Goal: Task Accomplishment & Management: Complete application form

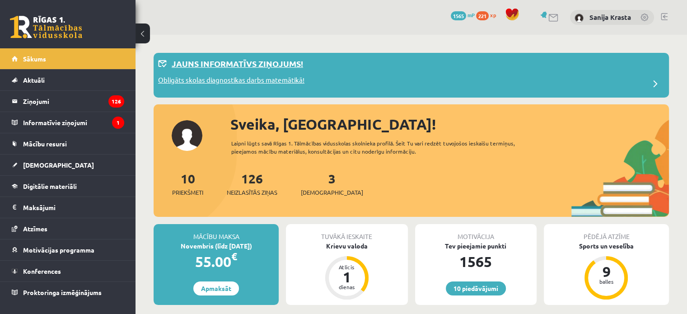
click at [289, 82] on p "Obligāts skolas diagnostikas darbs matemātikā!" at bounding box center [231, 81] width 146 height 13
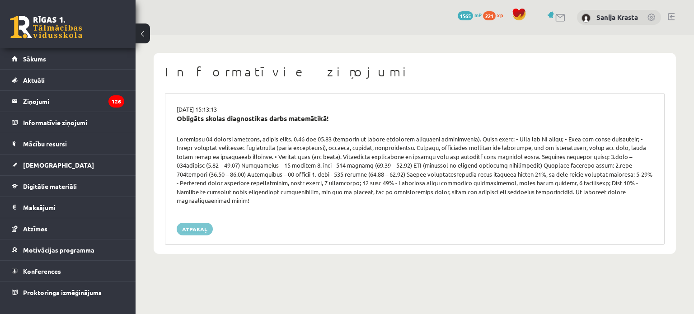
click at [196, 223] on link "Atpakaļ" at bounding box center [195, 229] width 36 height 13
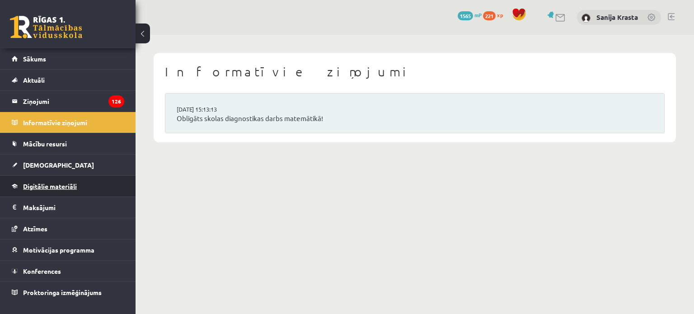
click at [47, 179] on link "Digitālie materiāli" at bounding box center [68, 186] width 113 height 21
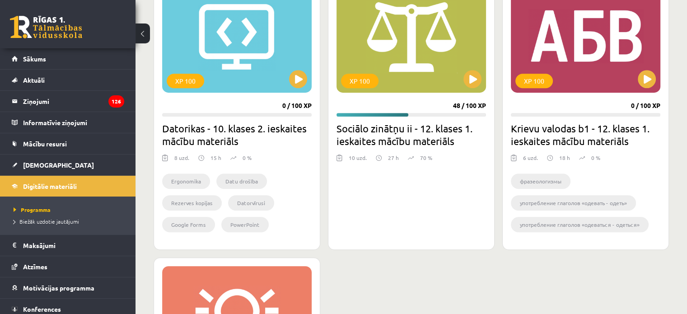
scroll to position [526, 0]
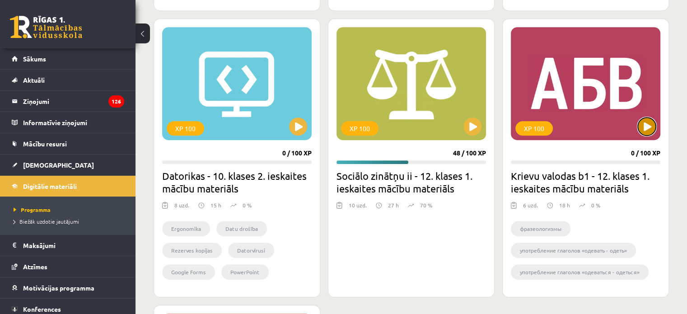
click at [649, 122] on button at bounding box center [647, 126] width 18 height 18
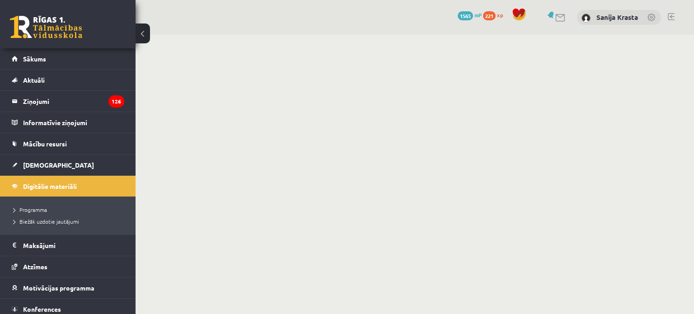
click at [141, 28] on button at bounding box center [143, 33] width 14 height 20
click at [27, 185] on span "Digitālie materiāli" at bounding box center [50, 186] width 54 height 8
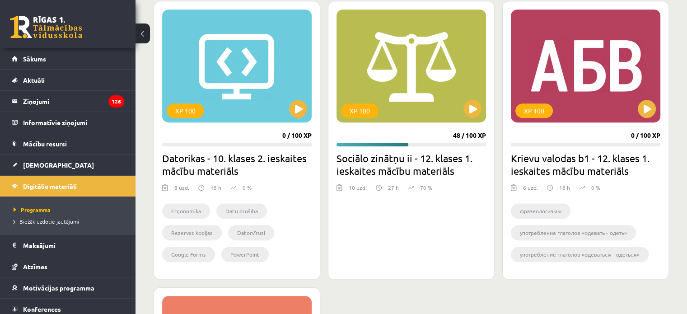
scroll to position [544, 0]
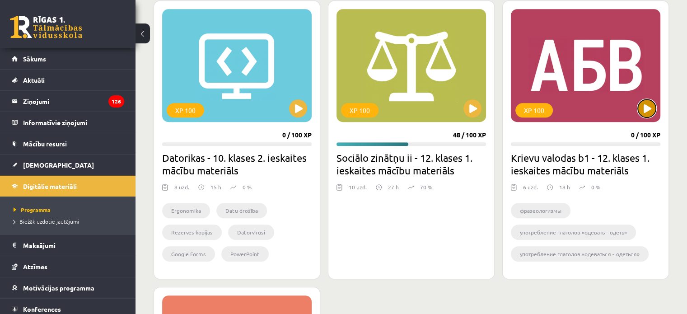
click at [651, 106] on button at bounding box center [647, 108] width 18 height 18
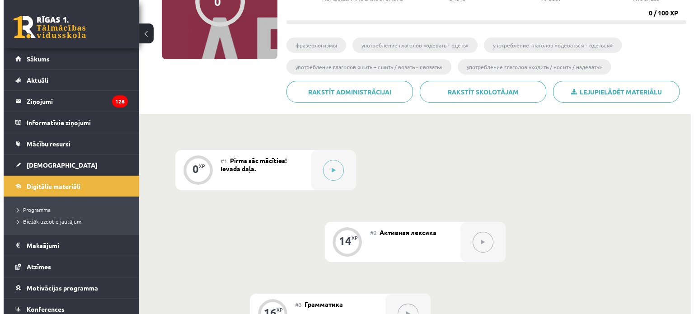
scroll to position [148, 0]
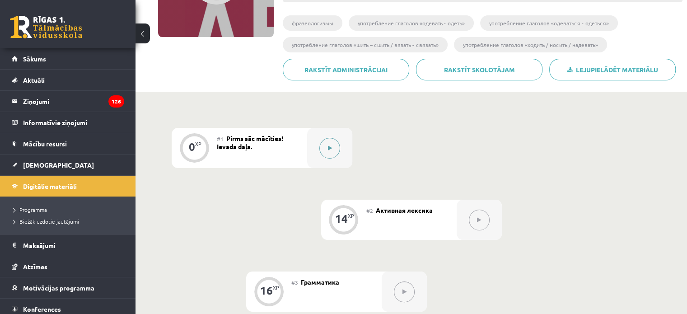
click at [334, 150] on button at bounding box center [329, 148] width 21 height 21
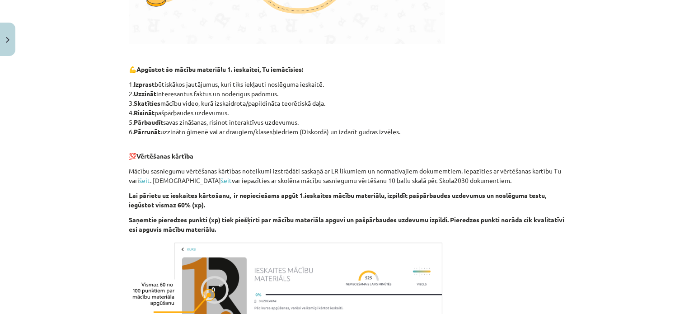
scroll to position [548, 0]
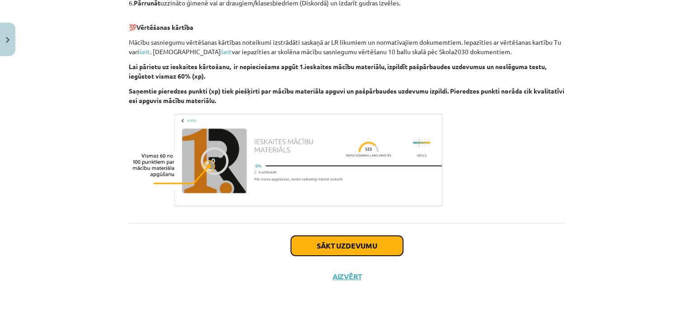
click at [330, 246] on button "Sākt uzdevumu" at bounding box center [347, 246] width 112 height 20
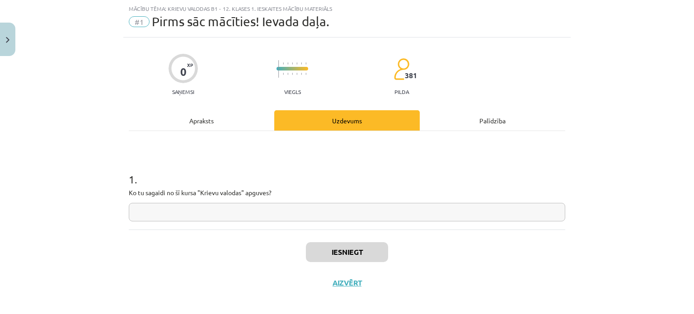
click at [317, 219] on input "text" at bounding box center [347, 212] width 437 height 19
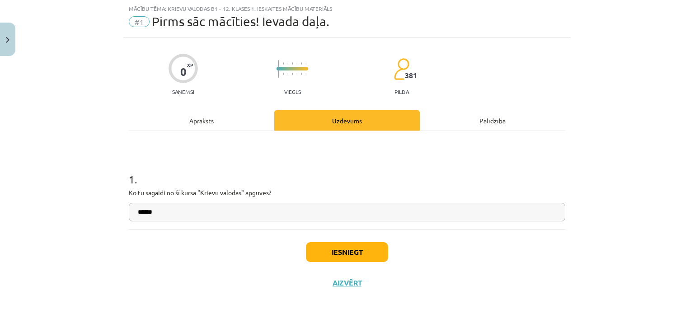
type input "******"
click at [328, 244] on button "Iesniegt" at bounding box center [347, 252] width 82 height 20
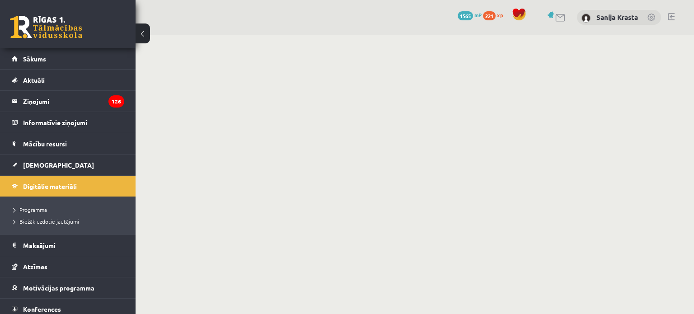
drag, startPoint x: 134, startPoint y: 85, endPoint x: 189, endPoint y: 59, distance: 61.1
click at [189, 59] on body "0 Dāvanas 1565 mP 221 xp [PERSON_NAME][GEOGRAPHIC_DATA] Sākums Aktuāli Kā mācīt…" at bounding box center [347, 157] width 694 height 314
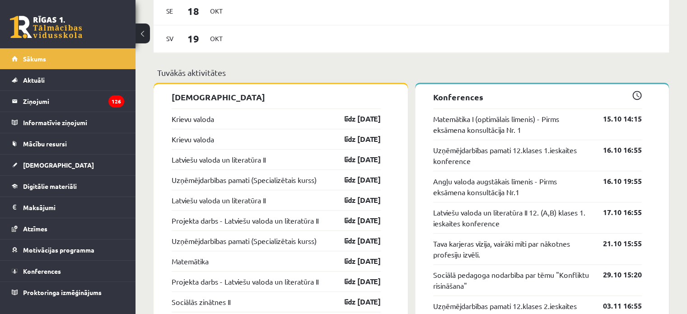
scroll to position [667, 0]
click at [201, 123] on link "Krievu valoda" at bounding box center [193, 118] width 42 height 11
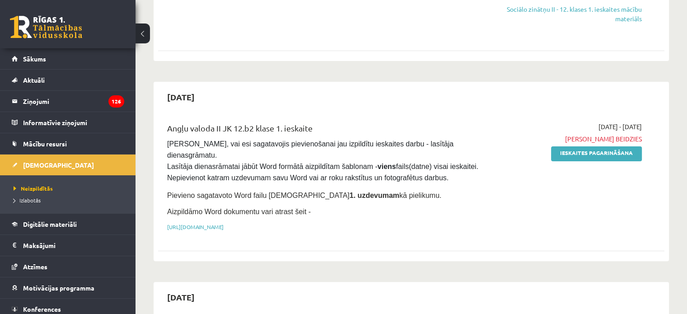
scroll to position [385, 0]
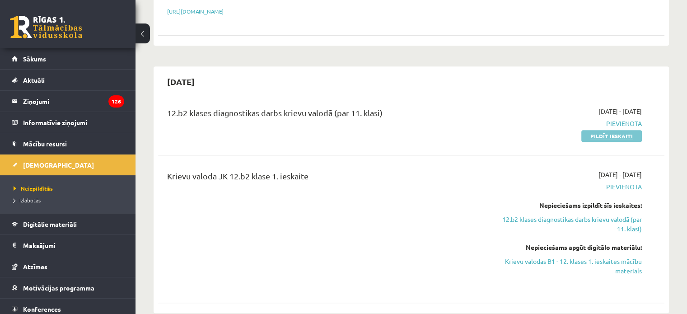
click at [601, 130] on link "Pildīt ieskaiti" at bounding box center [612, 136] width 61 height 12
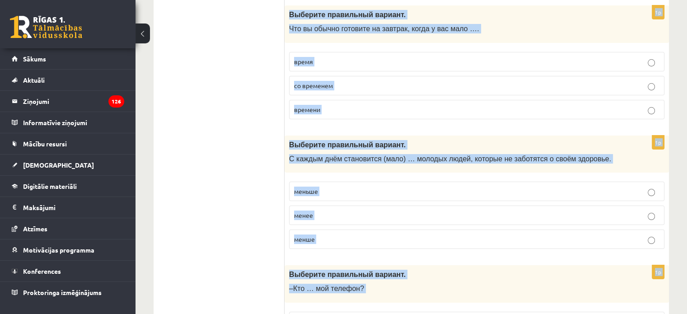
scroll to position [3564, 0]
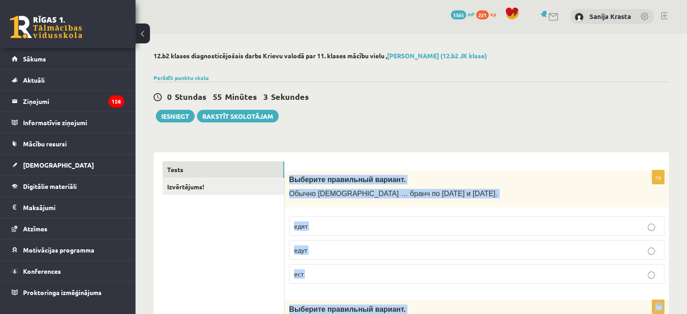
scroll to position [0, 0]
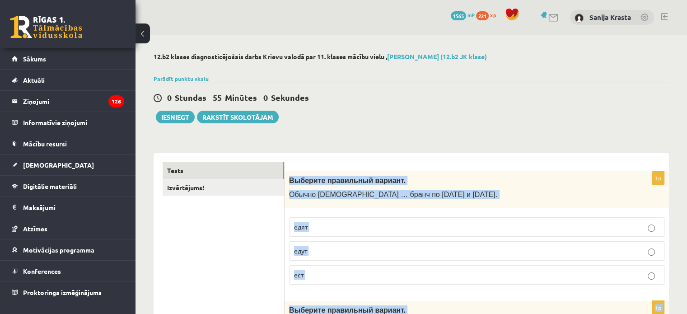
click at [421, 176] on p "Выберите правильный вариант." at bounding box center [454, 180] width 330 height 9
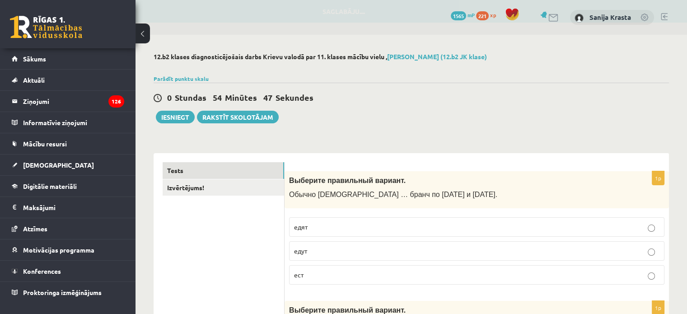
click at [383, 226] on p "едят" at bounding box center [477, 226] width 366 height 9
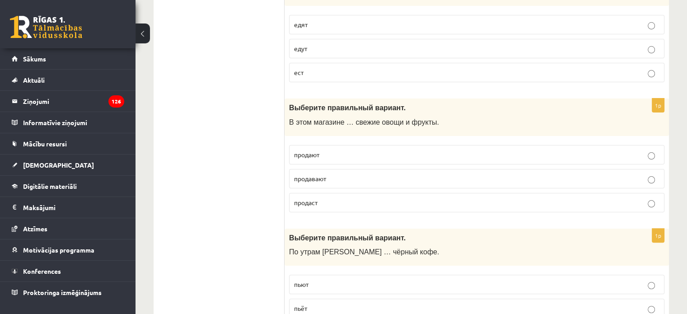
scroll to position [203, 0]
click at [341, 157] on p "продают" at bounding box center [477, 153] width 366 height 9
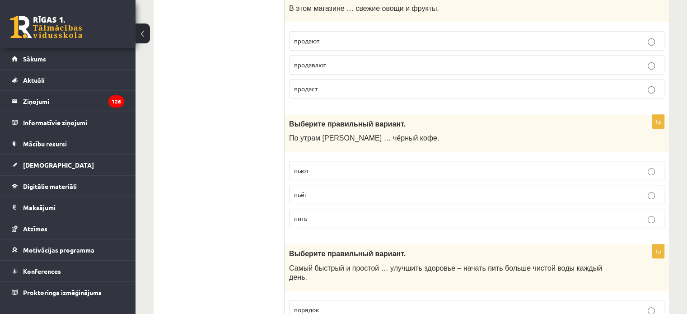
scroll to position [317, 0]
click at [327, 191] on p "пьёт" at bounding box center [477, 193] width 366 height 9
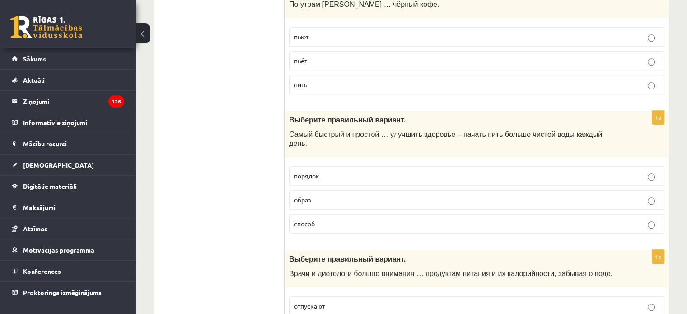
scroll to position [451, 0]
click at [351, 218] on p "способ" at bounding box center [477, 222] width 366 height 9
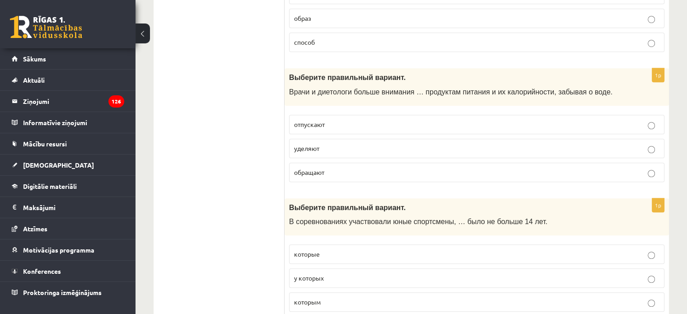
scroll to position [652, 0]
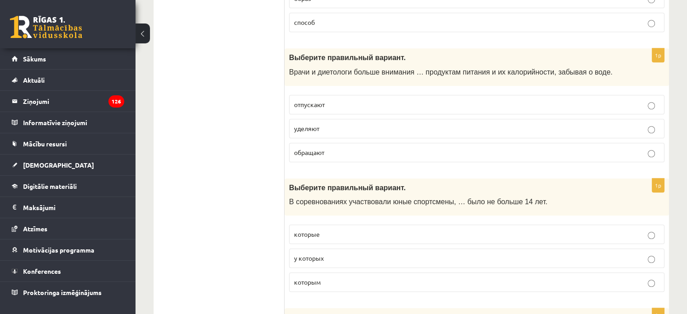
click at [348, 123] on label "уделяют" at bounding box center [477, 128] width 376 height 19
click at [313, 278] on span "которым" at bounding box center [307, 282] width 27 height 8
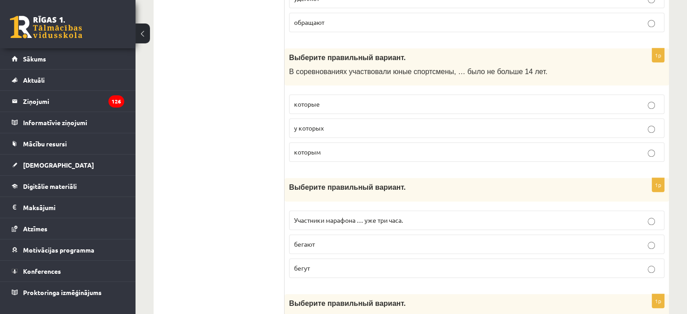
scroll to position [791, 0]
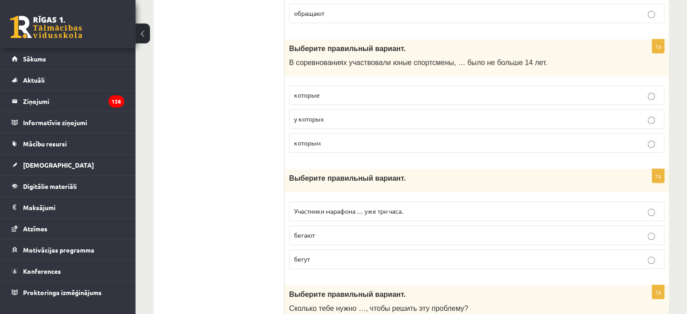
click at [325, 251] on label "бегут" at bounding box center [477, 258] width 376 height 19
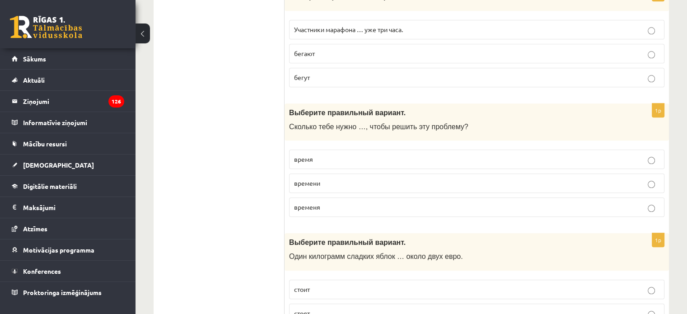
scroll to position [972, 0]
click at [338, 179] on p "времени" at bounding box center [477, 183] width 366 height 9
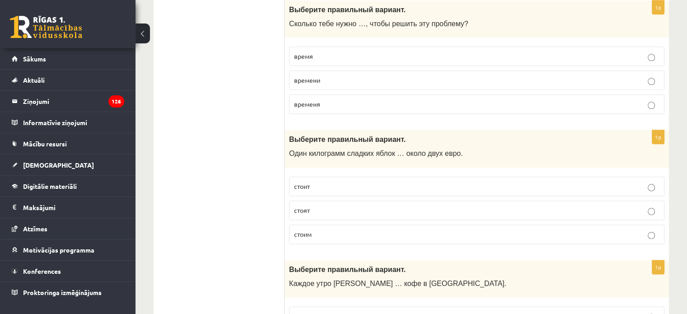
scroll to position [1088, 0]
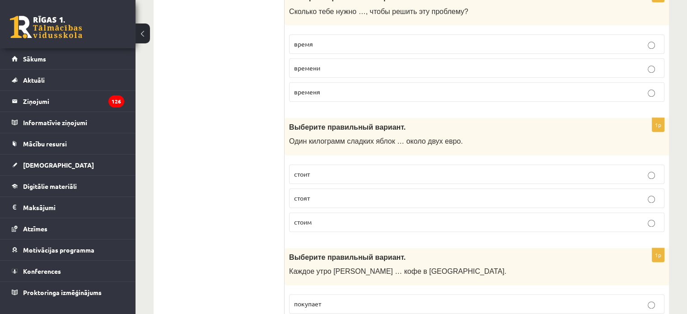
click at [335, 169] on p "стоит" at bounding box center [477, 173] width 366 height 9
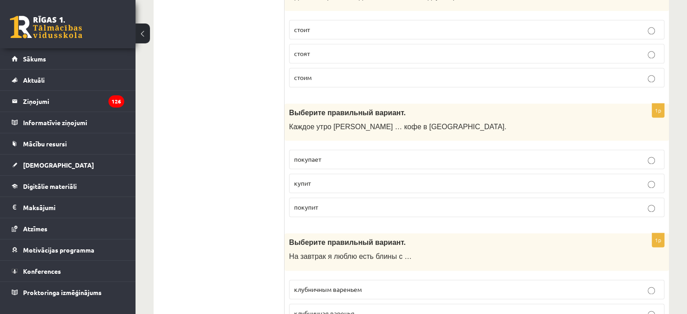
scroll to position [1310, 0]
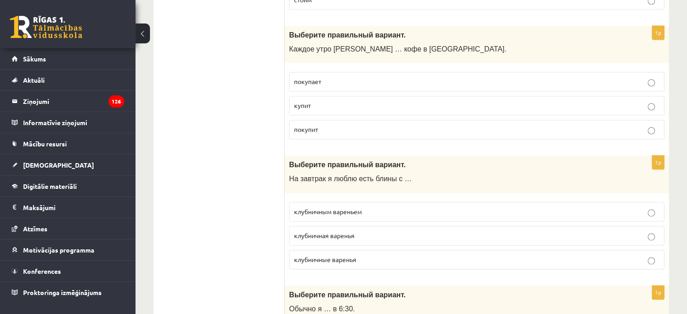
click at [343, 72] on label "покупает" at bounding box center [477, 81] width 376 height 19
click at [320, 207] on span "клубничным вареньем" at bounding box center [328, 211] width 68 height 8
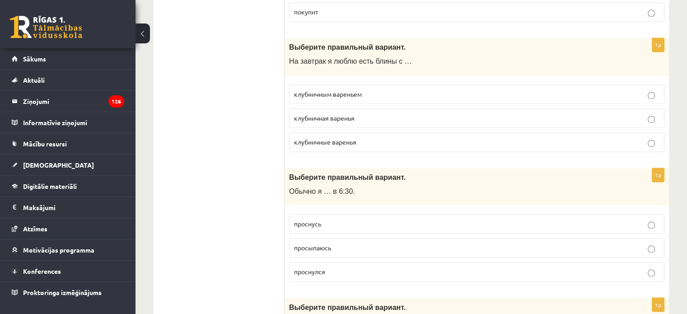
scroll to position [1476, 0]
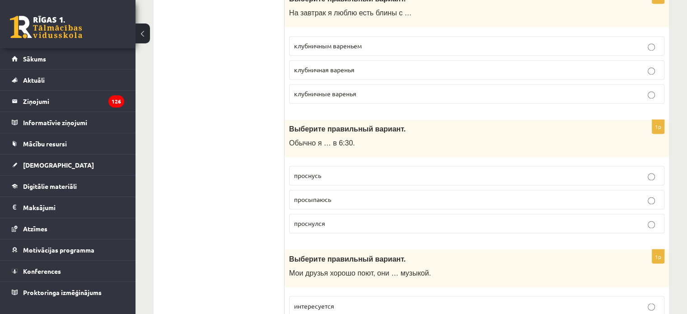
click at [335, 195] on p "просыпаюсь" at bounding box center [477, 199] width 366 height 9
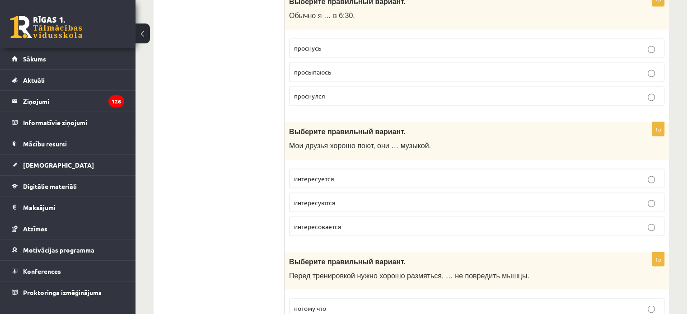
scroll to position [1603, 0]
click at [325, 174] on p "интересуется" at bounding box center [477, 178] width 366 height 9
click at [322, 193] on label "интересуются" at bounding box center [477, 202] width 376 height 19
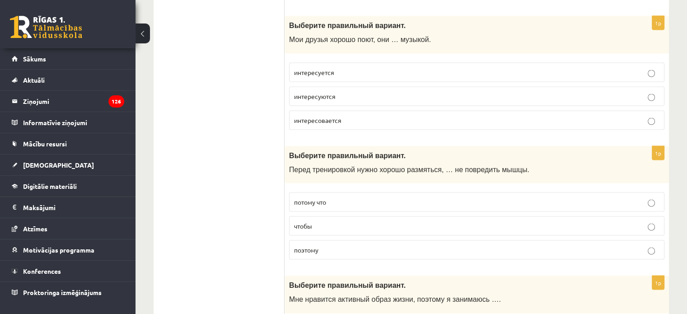
scroll to position [1729, 0]
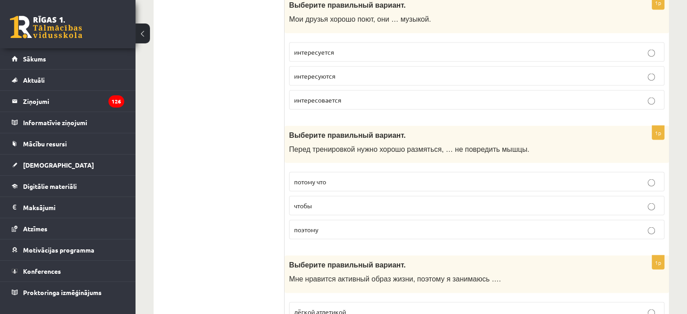
click at [316, 201] on p "чтобы" at bounding box center [477, 205] width 366 height 9
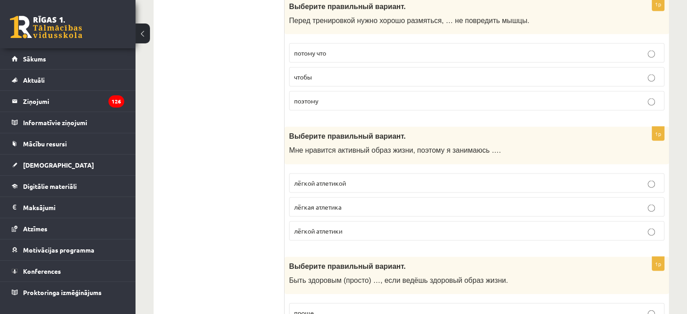
click at [376, 179] on p "лёгкой атлетикой" at bounding box center [477, 183] width 366 height 9
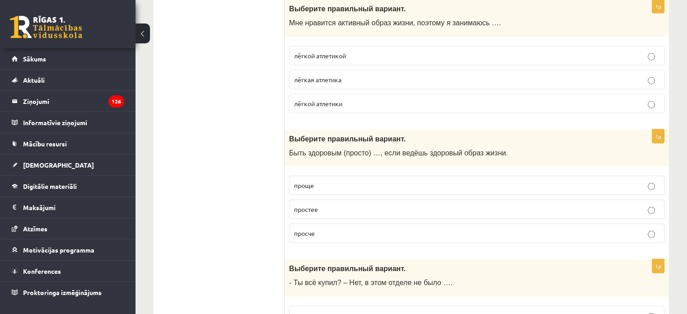
scroll to position [2017, 0]
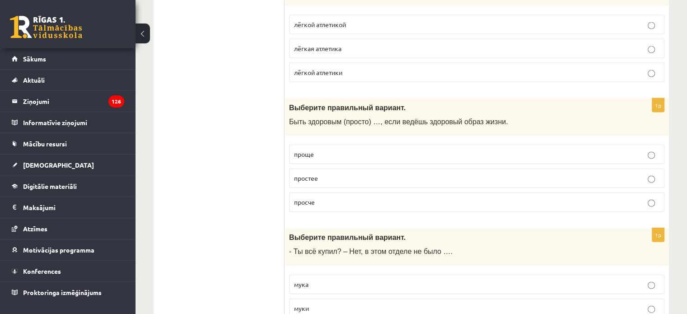
click at [323, 150] on p "проще" at bounding box center [477, 154] width 366 height 9
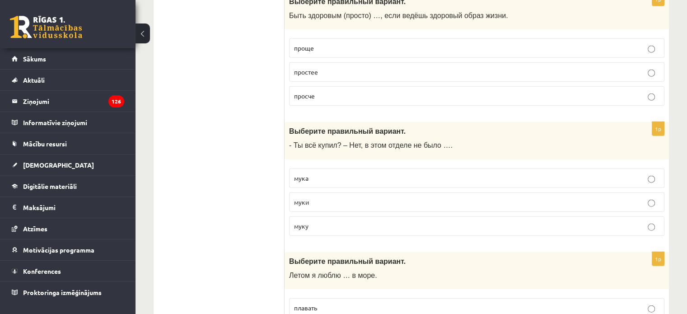
scroll to position [2135, 0]
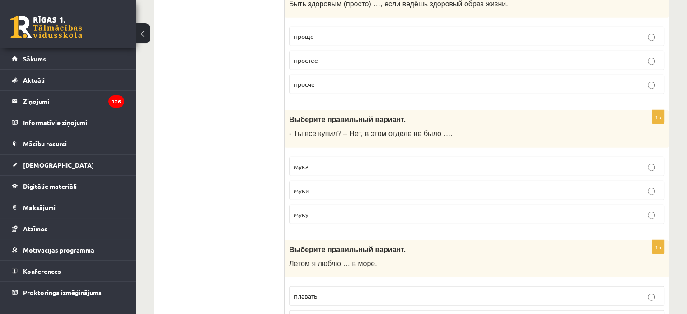
click at [328, 186] on p "муки" at bounding box center [477, 190] width 366 height 9
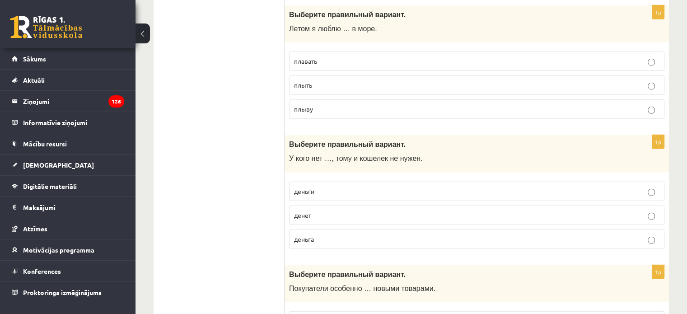
scroll to position [2369, 0]
click at [344, 211] on p "денег" at bounding box center [477, 215] width 366 height 9
click at [362, 52] on label "плавать" at bounding box center [477, 61] width 376 height 19
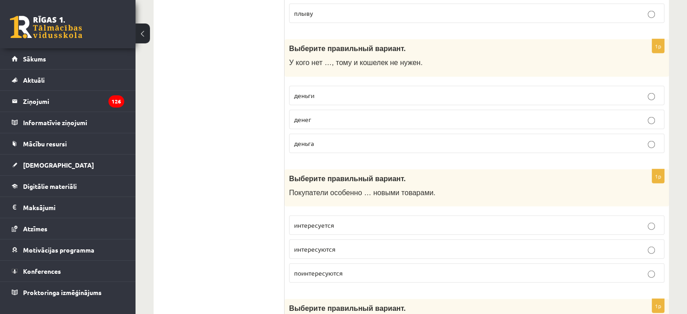
scroll to position [2481, 0]
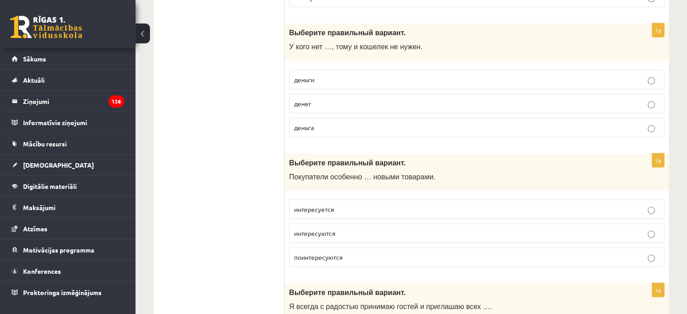
click at [360, 224] on label "интересуются" at bounding box center [477, 233] width 376 height 19
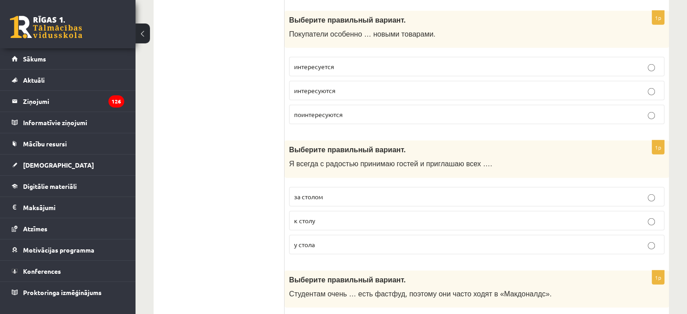
scroll to position [2655, 0]
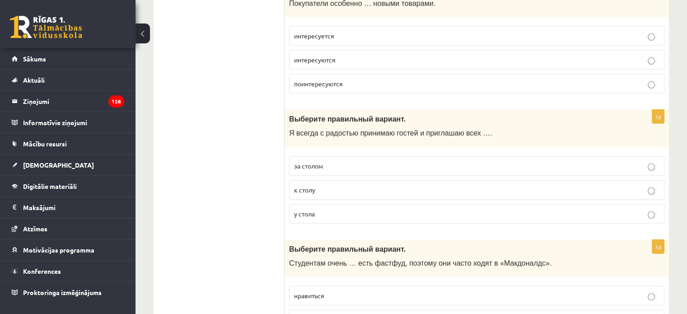
click at [343, 185] on p "к столу" at bounding box center [477, 189] width 366 height 9
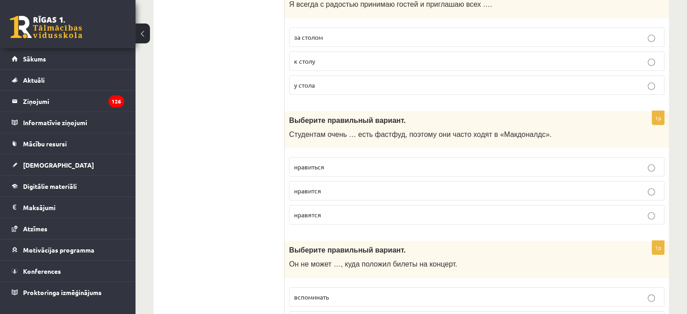
scroll to position [2794, 0]
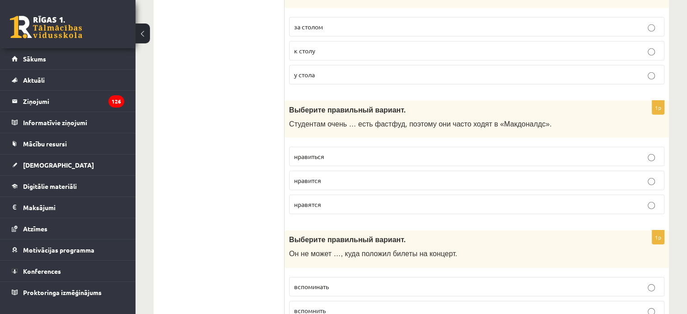
click at [348, 176] on p "нравится" at bounding box center [477, 180] width 366 height 9
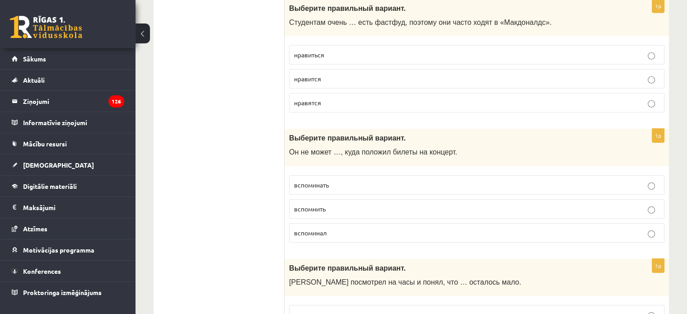
scroll to position [2898, 0]
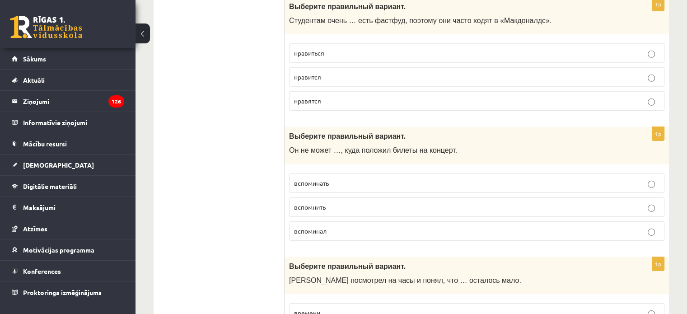
click at [328, 202] on p "вспомнить" at bounding box center [477, 206] width 366 height 9
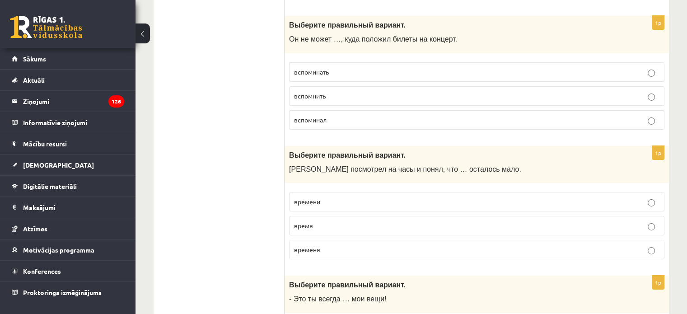
scroll to position [3009, 0]
click at [343, 197] on p "времени" at bounding box center [477, 201] width 366 height 9
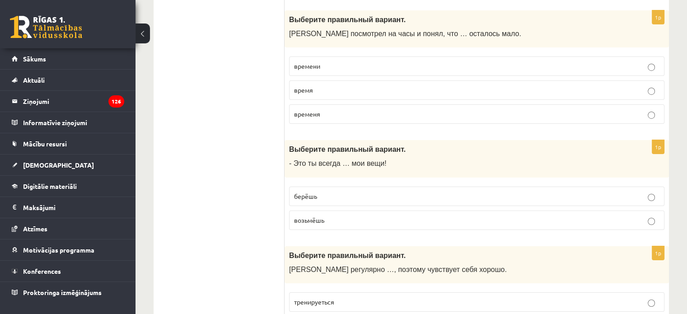
scroll to position [3145, 0]
click at [334, 186] on label "берёшь" at bounding box center [477, 195] width 376 height 19
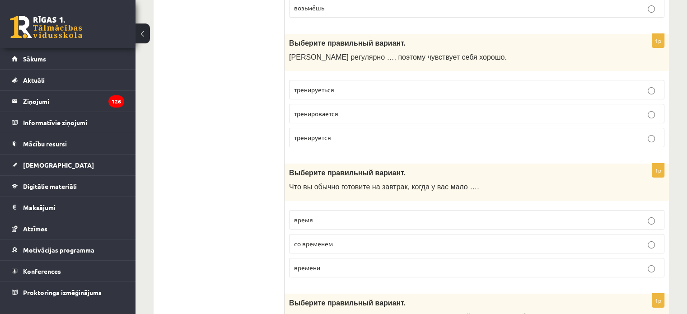
scroll to position [3353, 0]
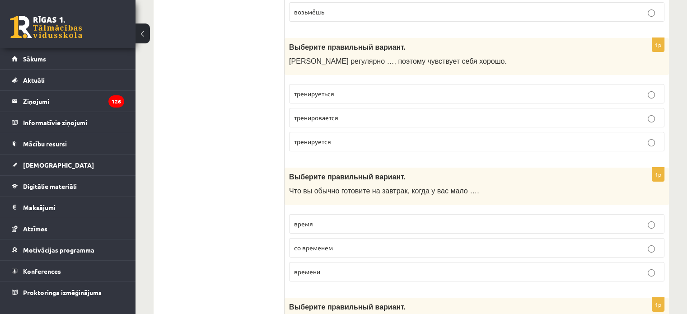
click at [363, 137] on p "тренируется" at bounding box center [477, 141] width 366 height 9
click at [398, 89] on p "тренируеться" at bounding box center [477, 93] width 366 height 9
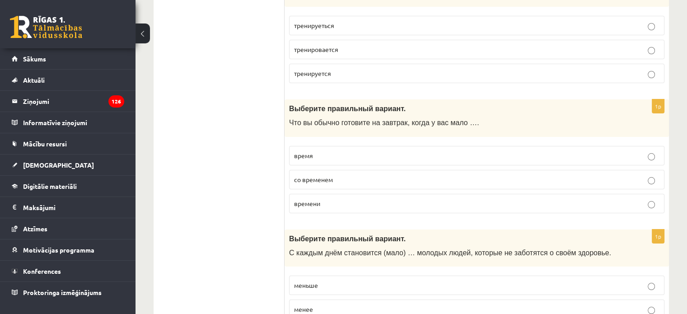
scroll to position [3436, 0]
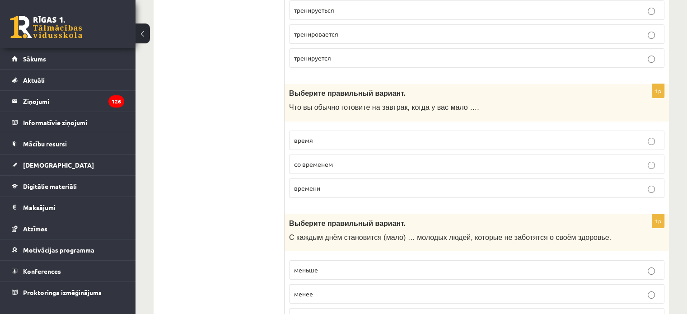
click at [358, 153] on fieldset "время со временем времени" at bounding box center [477, 163] width 376 height 75
click at [357, 183] on p "времени" at bounding box center [477, 187] width 366 height 9
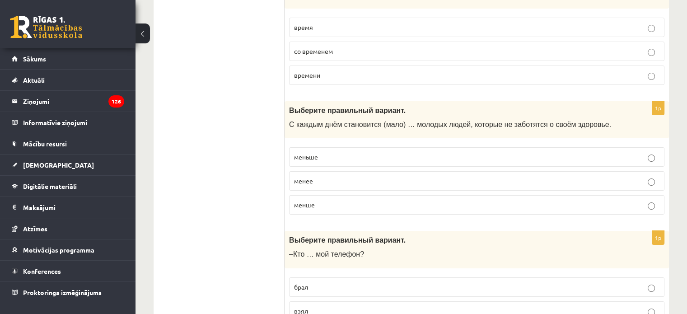
scroll to position [3550, 0]
click at [360, 152] on p "меньше" at bounding box center [477, 156] width 366 height 9
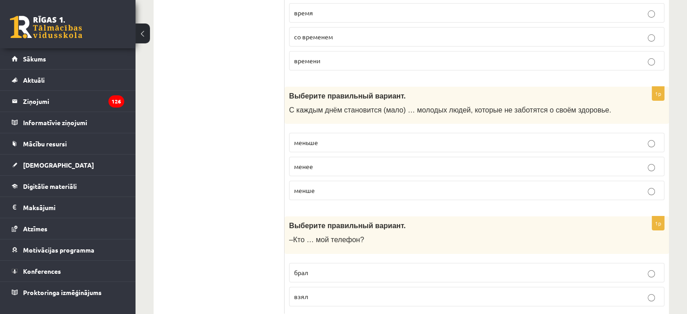
click at [325, 292] on p "взял" at bounding box center [477, 296] width 366 height 9
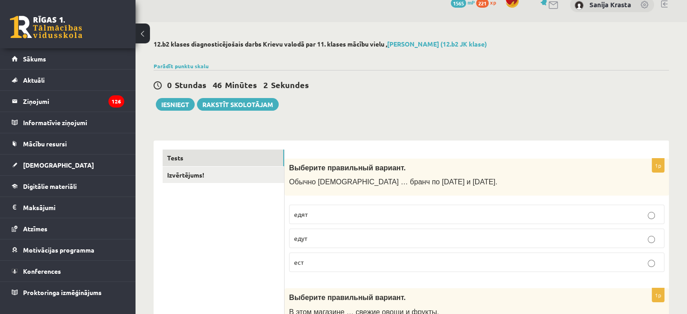
scroll to position [0, 0]
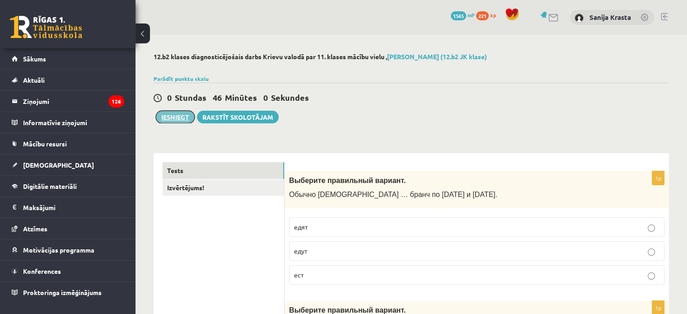
click at [167, 120] on button "Iesniegt" at bounding box center [175, 117] width 39 height 13
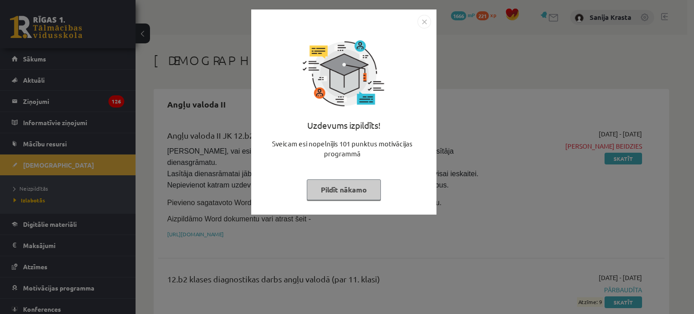
click at [348, 184] on button "Pildīt nākamo" at bounding box center [344, 189] width 74 height 21
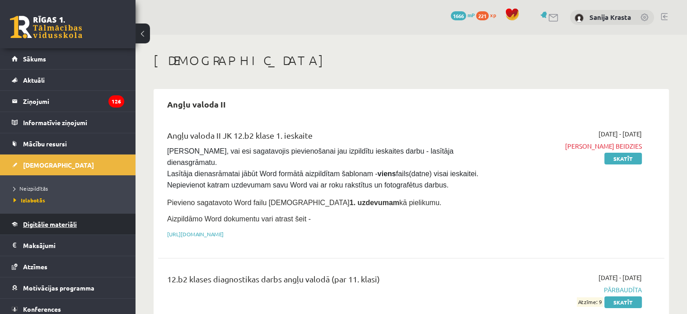
click at [47, 227] on link "Digitālie materiāli" at bounding box center [68, 224] width 113 height 21
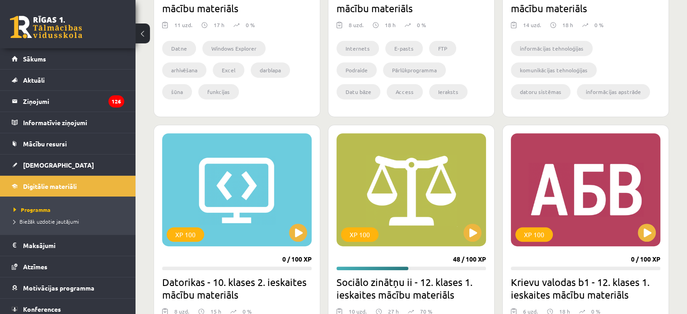
scroll to position [569, 0]
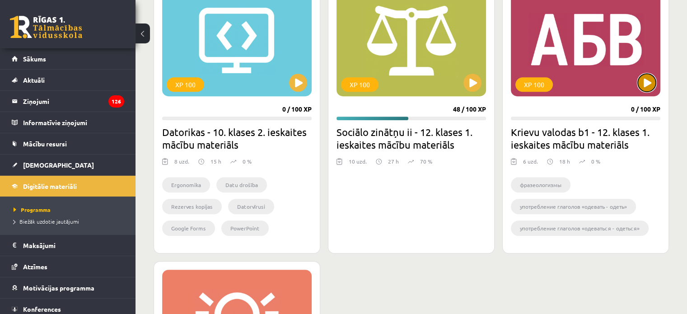
click at [653, 84] on button at bounding box center [647, 83] width 18 height 18
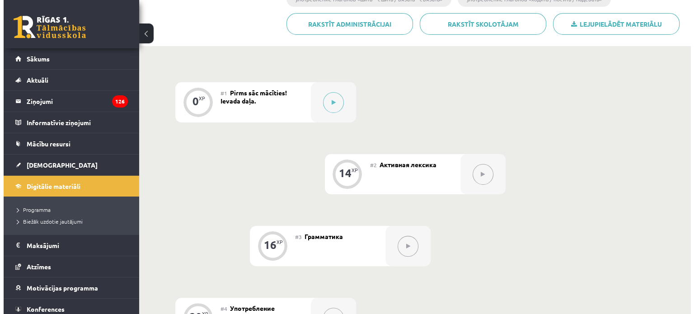
scroll to position [193, 0]
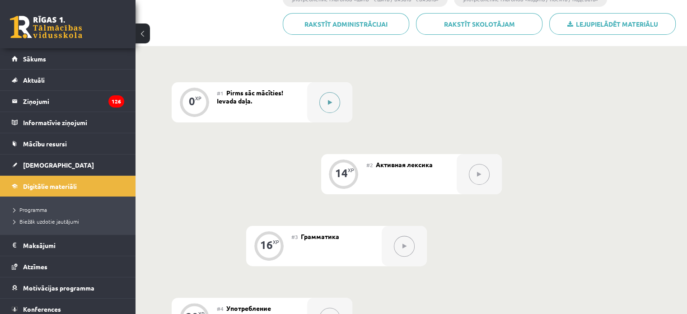
click at [327, 108] on button at bounding box center [329, 102] width 21 height 21
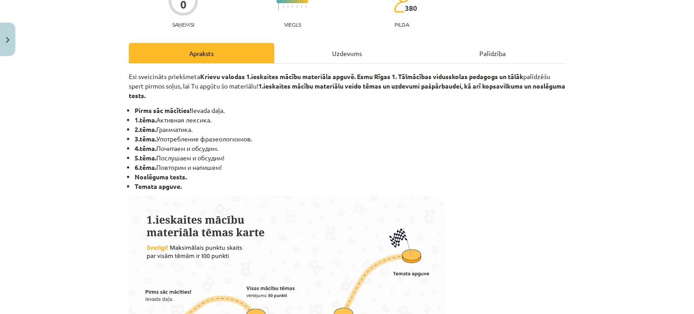
scroll to position [90, 0]
click at [342, 53] on div "Uzdevums" at bounding box center [347, 52] width 146 height 20
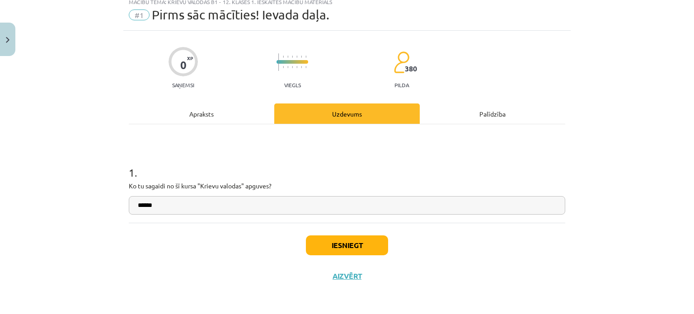
scroll to position [23, 0]
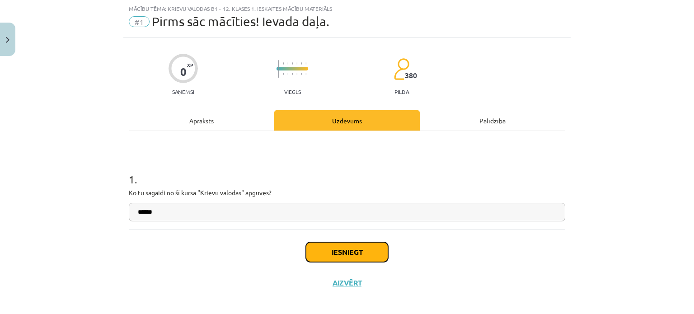
click at [348, 251] on button "Iesniegt" at bounding box center [347, 252] width 82 height 20
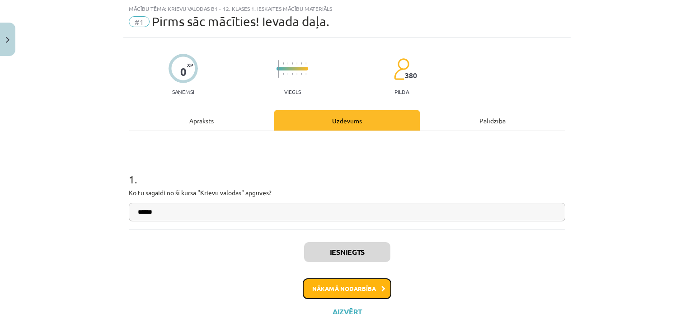
click at [360, 295] on button "Nākamā nodarbība" at bounding box center [347, 288] width 89 height 21
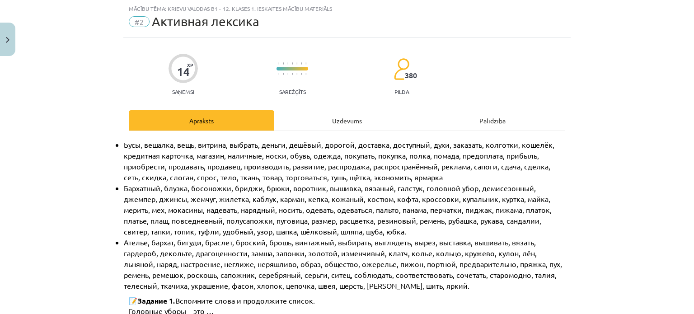
click at [333, 121] on div "Uzdevums" at bounding box center [347, 120] width 146 height 20
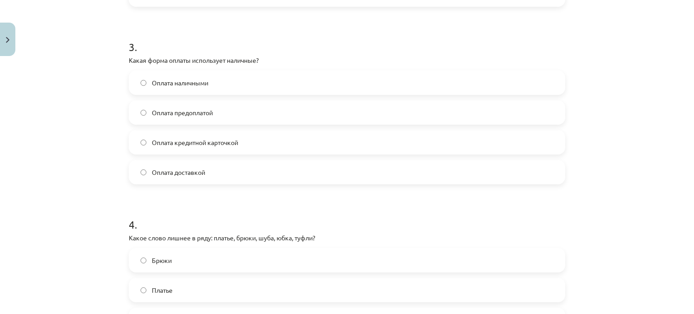
scroll to position [662, 0]
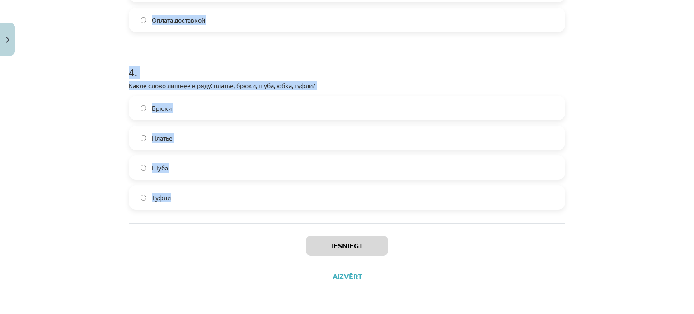
drag, startPoint x: 123, startPoint y: 179, endPoint x: 210, endPoint y: 203, distance: 90.3
copy form "1 . Какой из этих товаров относится к "одежде"? Кружка Куртка Бусы Ботинки 2 . …"
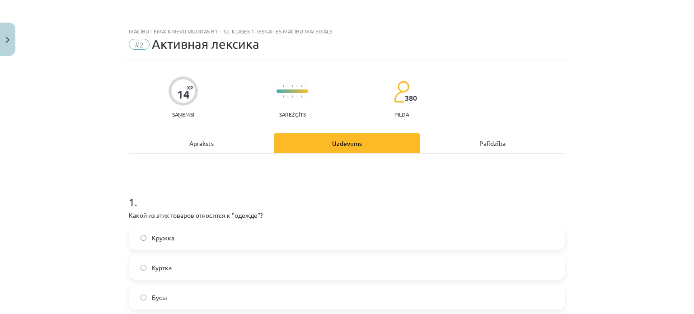
scroll to position [120, 0]
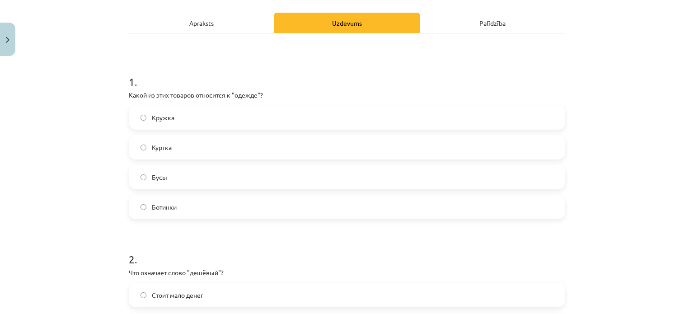
click at [239, 150] on label "Куртка" at bounding box center [347, 147] width 435 height 23
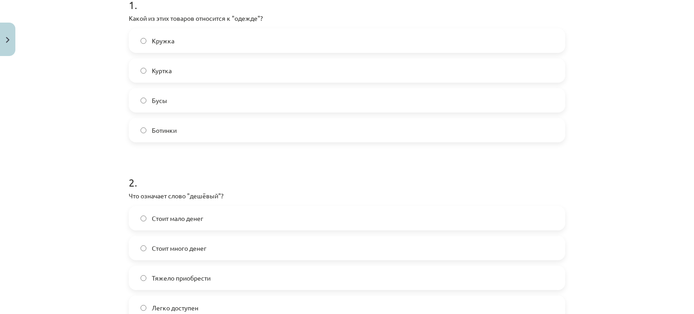
scroll to position [291, 0]
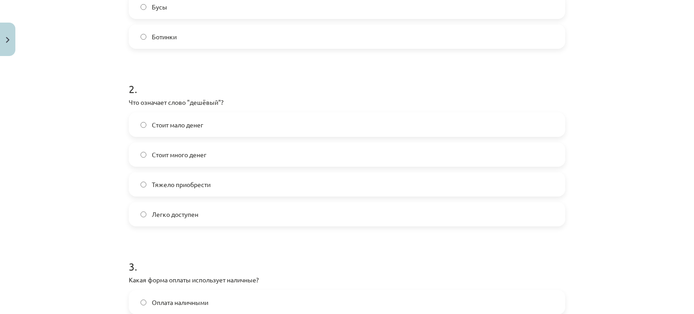
click at [219, 128] on label "Стоит мало денег" at bounding box center [347, 124] width 435 height 23
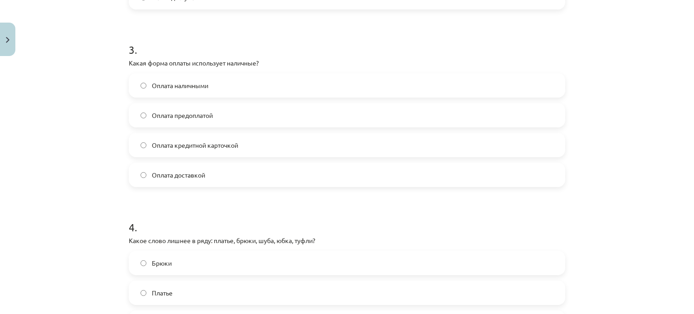
scroll to position [507, 0]
click at [219, 91] on label "Оплата наличными" at bounding box center [347, 85] width 435 height 23
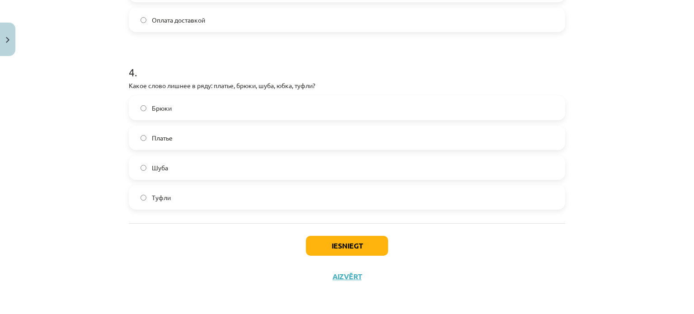
click at [235, 195] on label "Туфли" at bounding box center [347, 197] width 435 height 23
click at [366, 239] on button "Iesniegt" at bounding box center [347, 246] width 82 height 20
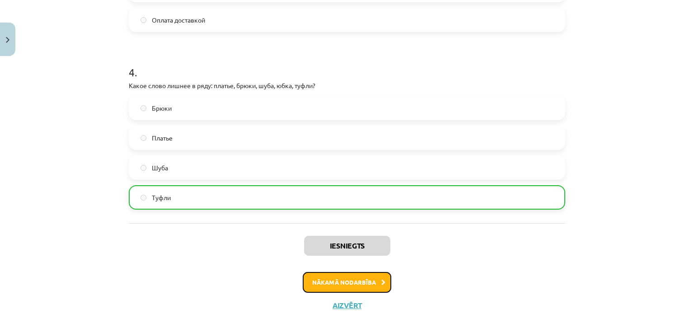
click at [362, 289] on button "Nākamā nodarbība" at bounding box center [347, 282] width 89 height 21
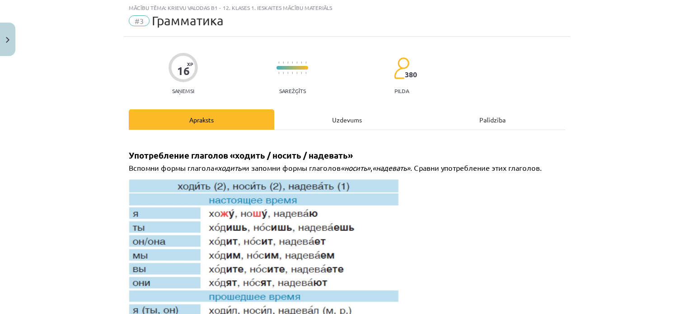
scroll to position [23, 0]
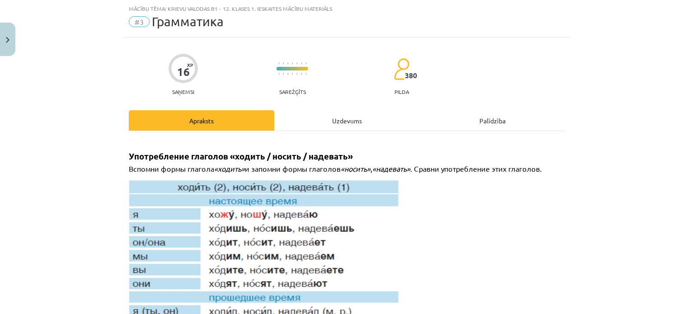
click at [316, 127] on div "Uzdevums" at bounding box center [347, 120] width 146 height 20
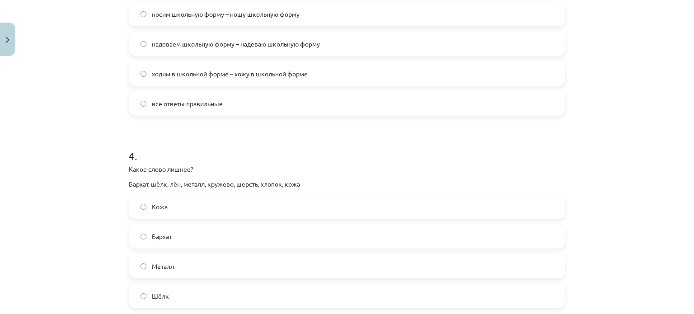
scroll to position [677, 0]
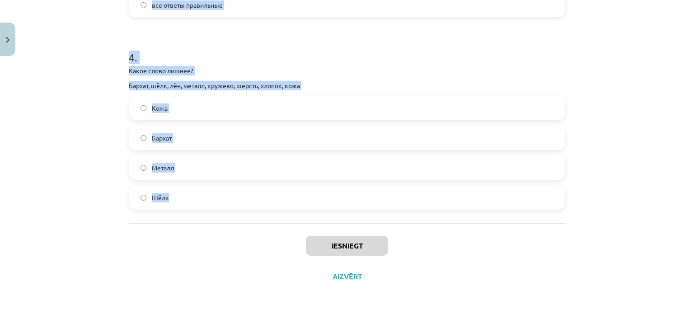
drag, startPoint x: 119, startPoint y: 177, endPoint x: 208, endPoint y: 199, distance: 92.1
click at [208, 199] on div "Mācību tēma: Krievu valodas b1 - 12. klases 1. ieskaites mācību materiāls #3 Гр…" at bounding box center [347, 157] width 694 height 314
copy form "0 . Lo ipsumd Sita … consec adipis. elitse doei temporin utlab 3 . Et doloremag…"
click at [355, 45] on h1 "4 ." at bounding box center [347, 49] width 437 height 28
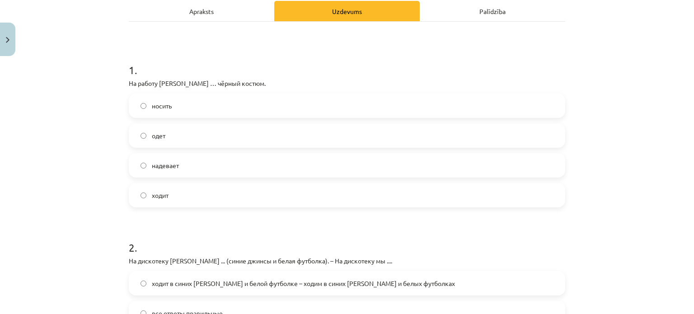
scroll to position [155, 0]
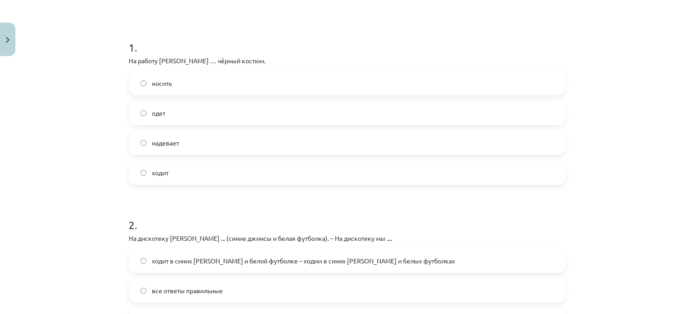
click at [219, 137] on label "надевает" at bounding box center [347, 143] width 435 height 23
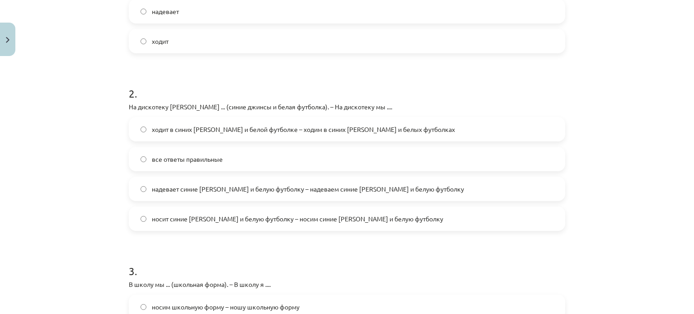
scroll to position [287, 0]
click at [321, 196] on label "надевает синие [PERSON_NAME] и белую футболку – надеваем синие [PERSON_NAME] и …" at bounding box center [347, 188] width 435 height 23
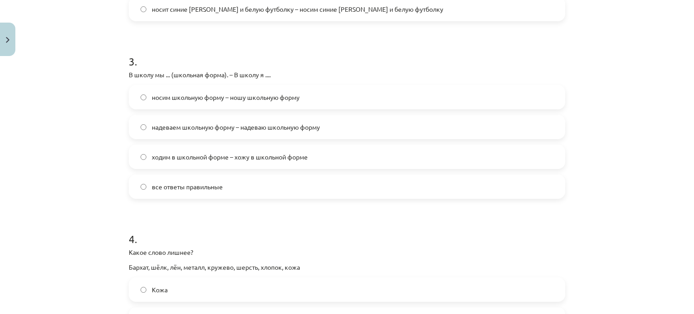
scroll to position [496, 0]
click at [235, 155] on span "ходим в школьной форме – хожу в школьной форме" at bounding box center [230, 156] width 156 height 9
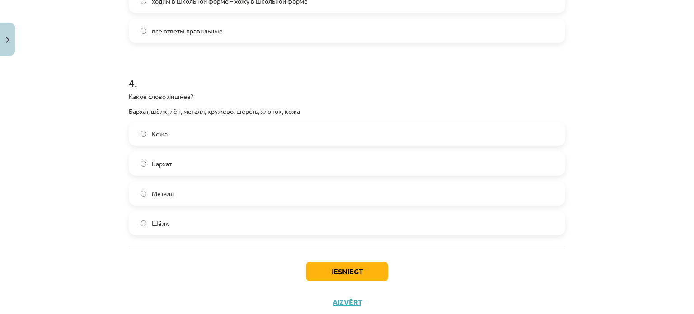
click at [275, 202] on label "Металл" at bounding box center [347, 193] width 435 height 23
click at [344, 270] on button "Iesniegt" at bounding box center [347, 272] width 82 height 20
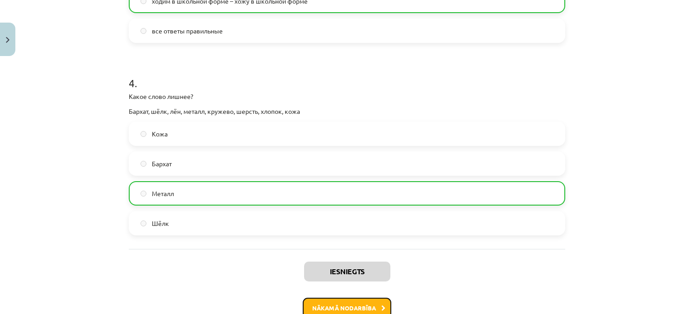
click at [347, 299] on button "Nākamā nodarbība" at bounding box center [347, 308] width 89 height 21
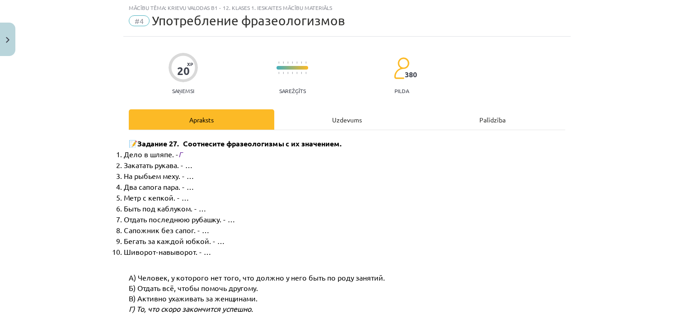
scroll to position [23, 0]
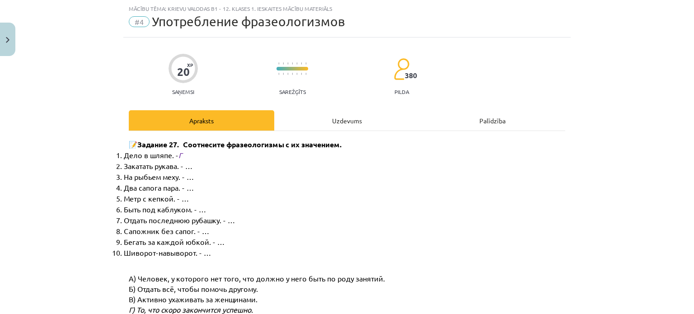
click at [335, 126] on div "Uzdevums" at bounding box center [347, 120] width 146 height 20
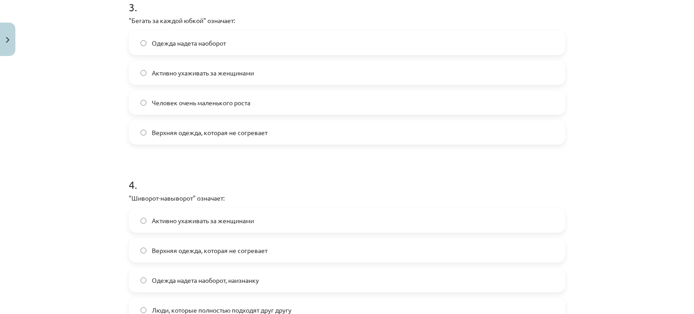
scroll to position [662, 0]
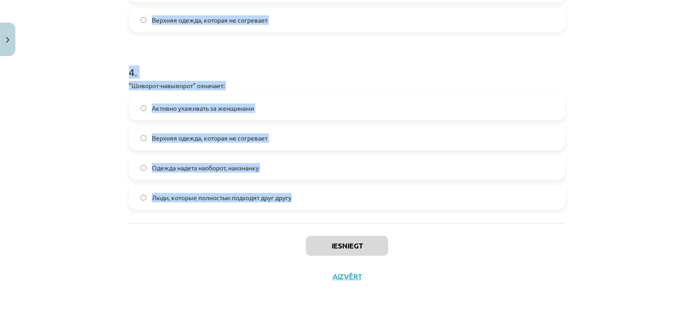
drag, startPoint x: 123, startPoint y: 171, endPoint x: 341, endPoint y: 204, distance: 220.7
copy form "1 . "Сапожник без сапог" означает: Человек, который ничего не добился Люди, кот…"
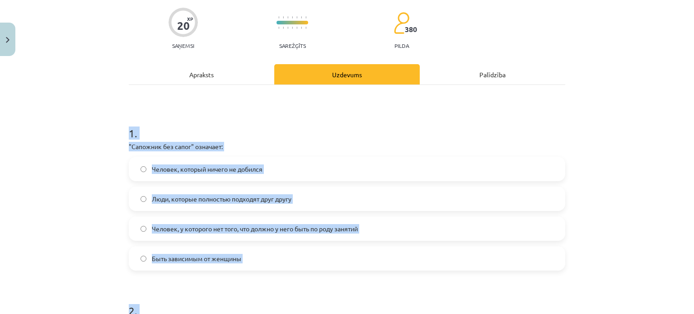
scroll to position [70, 0]
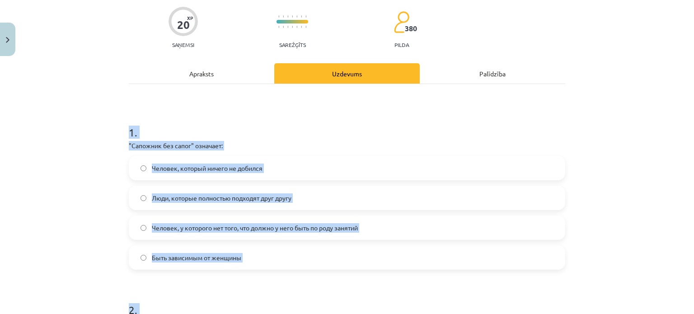
click at [258, 131] on h1 "1 ." at bounding box center [347, 124] width 437 height 28
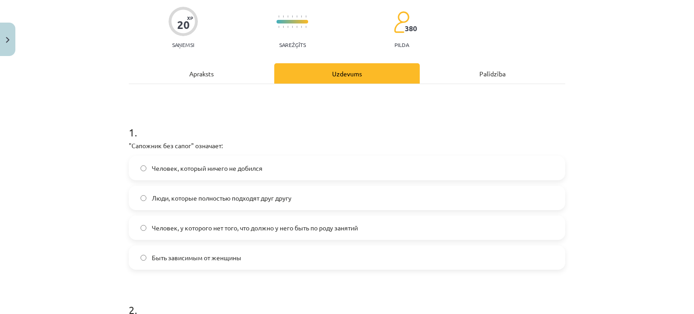
click at [246, 169] on span "Человек, который ничего не добился" at bounding box center [207, 168] width 111 height 9
click at [215, 225] on span "Человек, у которого нет того, что должно у него быть по роду занятий" at bounding box center [255, 227] width 206 height 9
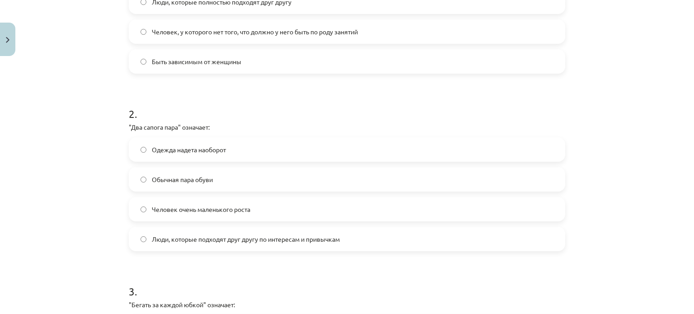
scroll to position [267, 0]
click at [235, 244] on label "Люди, которые подходят друг другу по интересам и привычкам" at bounding box center [347, 238] width 435 height 23
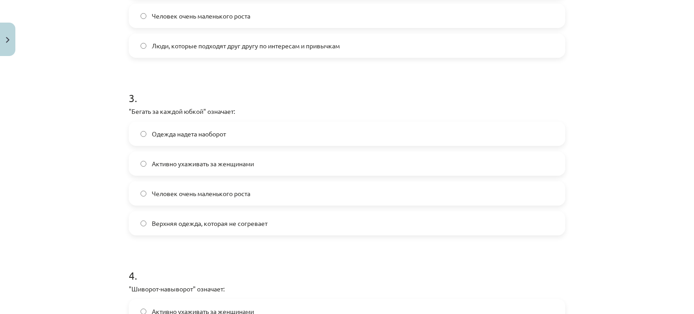
scroll to position [459, 0]
click at [243, 168] on span "Активно ухаживать за женщинами" at bounding box center [203, 163] width 102 height 9
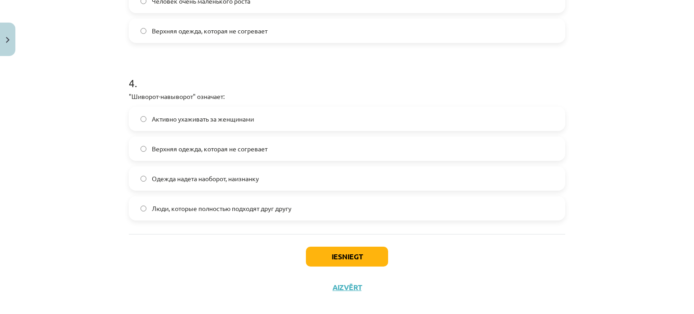
scroll to position [662, 0]
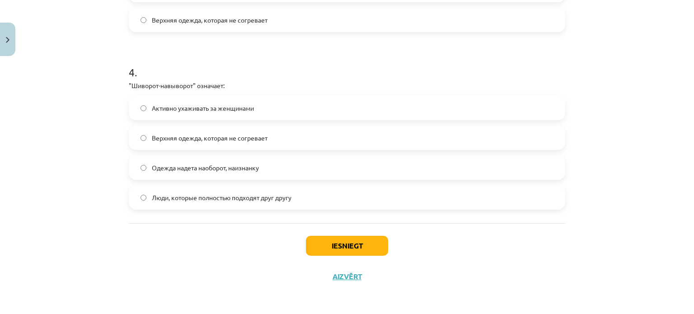
click at [294, 169] on label "Одежда надета наоборот, наизнанку" at bounding box center [347, 167] width 435 height 23
click at [324, 239] on button "Iesniegt" at bounding box center [347, 246] width 82 height 20
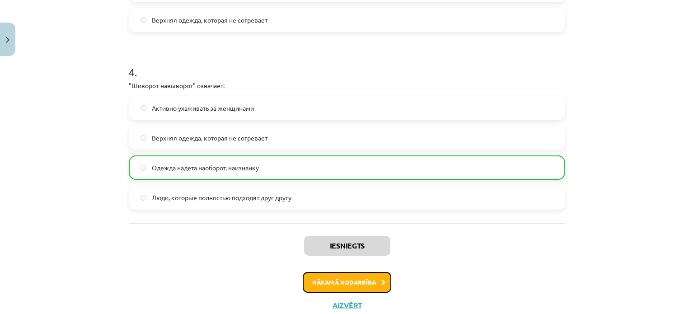
click at [329, 287] on button "Nākamā nodarbība" at bounding box center [347, 282] width 89 height 21
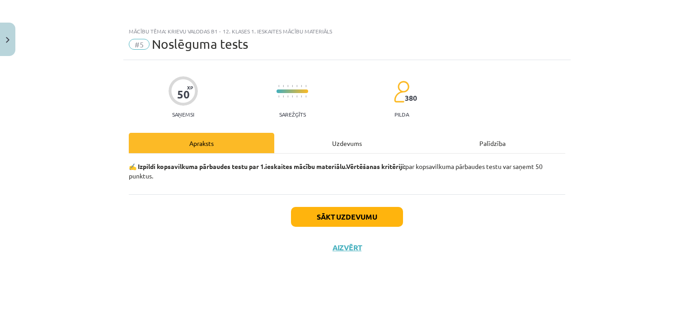
click at [348, 139] on div "Uzdevums" at bounding box center [347, 143] width 146 height 20
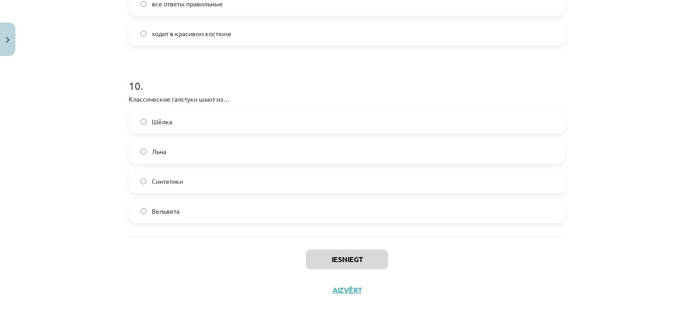
scroll to position [1728, 0]
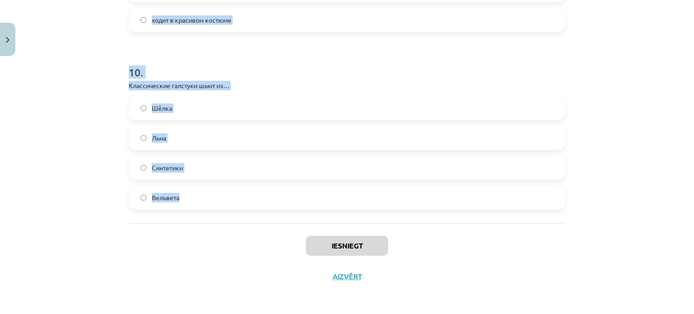
drag, startPoint x: 144, startPoint y: 211, endPoint x: 246, endPoint y: 202, distance: 102.5
click at [246, 202] on div "Mācību tēma: Krievu valodas b1 - 12. klases 1. ieskaites mācību materiāls #5 No…" at bounding box center [347, 157] width 694 height 314
copy form "1 . В театр Анна ... (нарядное платье). все ответы правильные ходит в нарядном …"
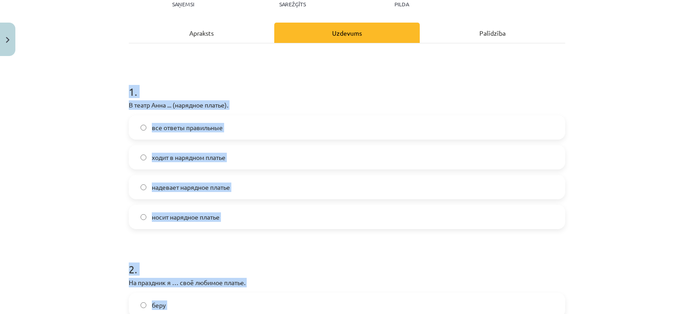
scroll to position [115, 0]
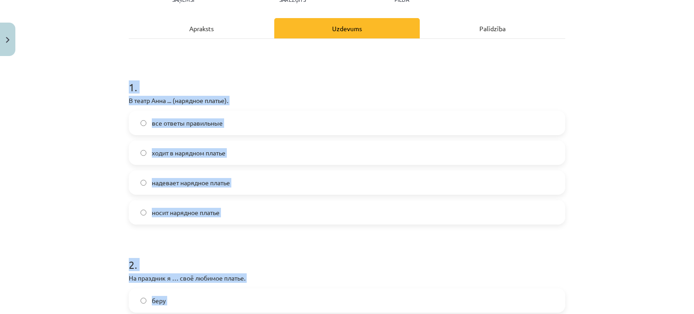
click at [265, 76] on h1 "1 ." at bounding box center [347, 79] width 437 height 28
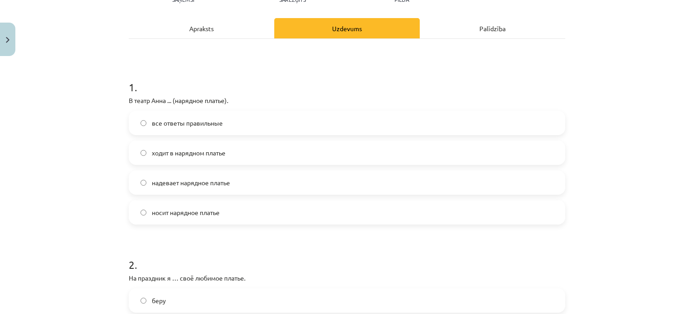
click at [216, 182] on span "надевает нарядное платье" at bounding box center [191, 182] width 78 height 9
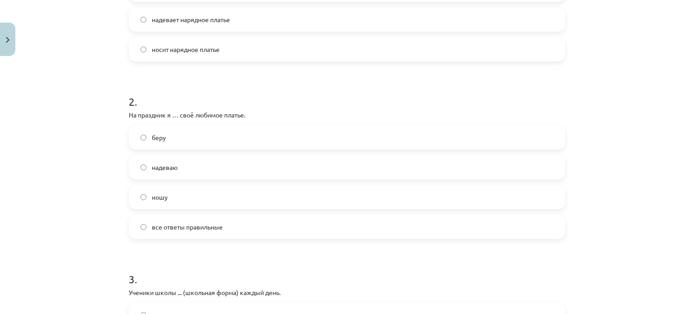
click at [205, 162] on label "надеваю" at bounding box center [347, 167] width 435 height 23
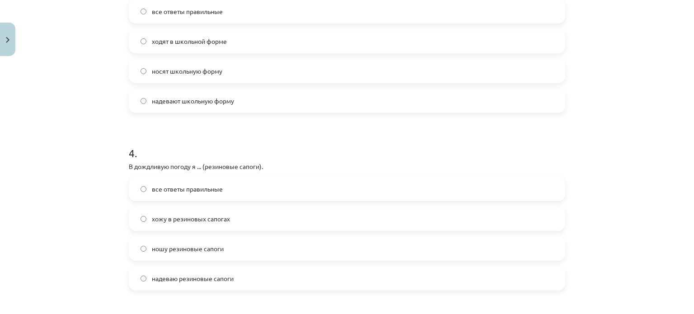
scroll to position [582, 0]
click at [316, 103] on label "надевают школьную форму" at bounding box center [347, 100] width 435 height 23
click at [240, 41] on label "ходят в школьной форме" at bounding box center [347, 40] width 435 height 23
click at [260, 66] on label "носят школьную форму" at bounding box center [347, 70] width 435 height 23
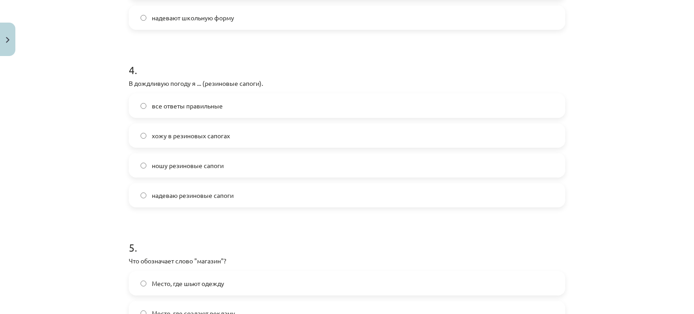
scroll to position [674, 0]
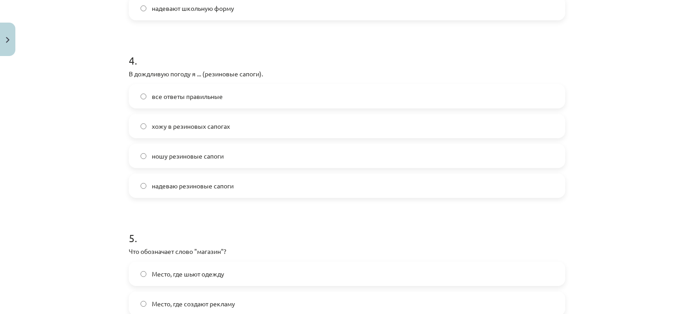
click at [255, 188] on label "надеваю резиновые сапоги" at bounding box center [347, 185] width 435 height 23
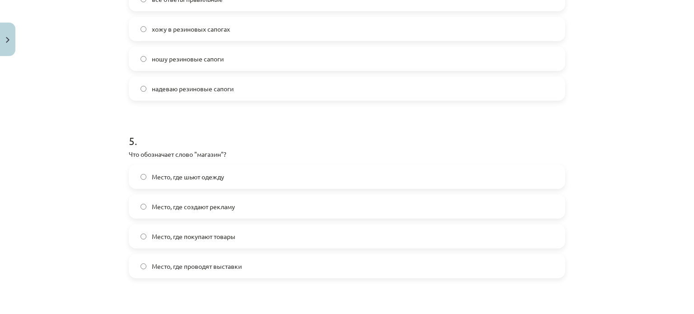
scroll to position [795, 0]
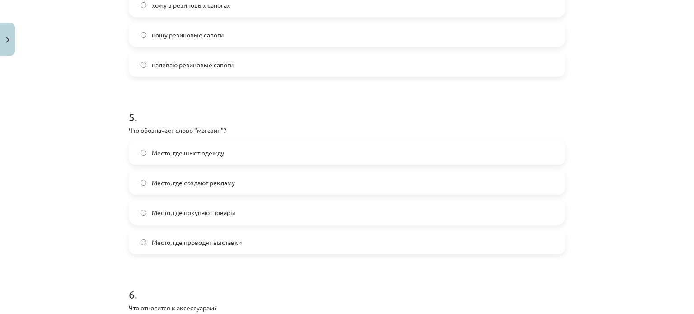
click at [235, 209] on label "Место, где покупают товары" at bounding box center [347, 212] width 435 height 23
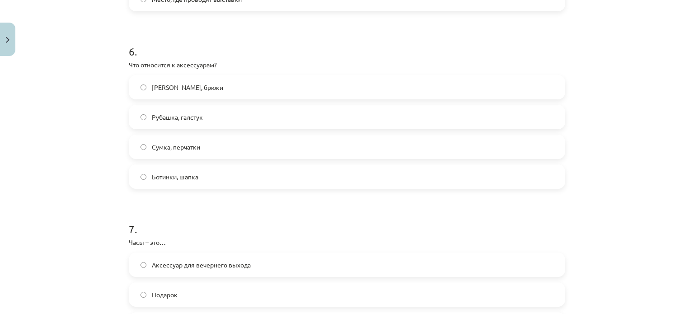
scroll to position [1039, 0]
click at [211, 154] on label "Сумка, перчатки" at bounding box center [347, 146] width 435 height 23
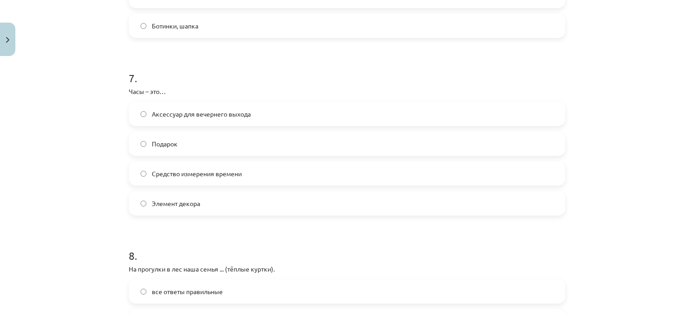
scroll to position [1189, 0]
click at [247, 179] on label "Средство измерения времени" at bounding box center [347, 173] width 435 height 23
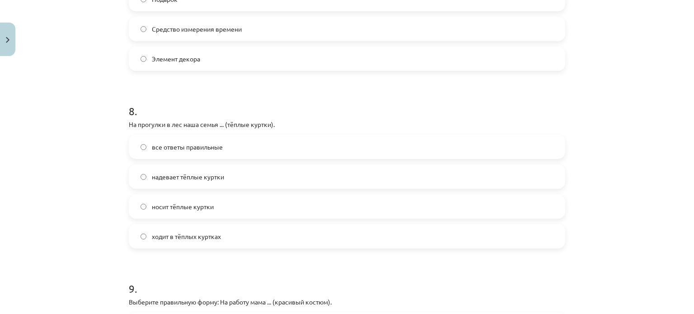
scroll to position [1335, 0]
click at [291, 206] on label "носит тёплые куртки" at bounding box center [347, 205] width 435 height 23
click at [272, 169] on label "надевает тёплые куртки" at bounding box center [347, 175] width 435 height 23
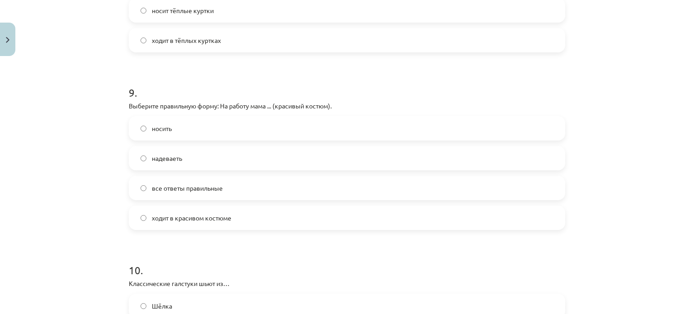
scroll to position [1534, 0]
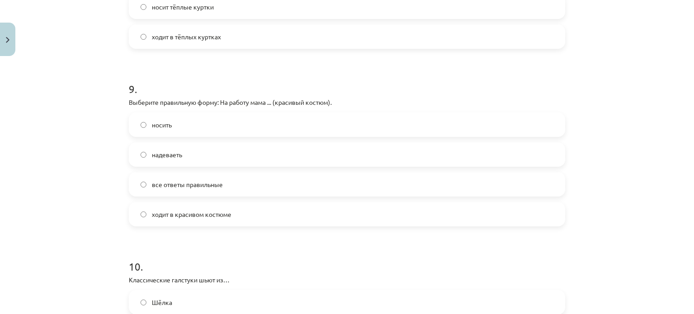
click at [251, 209] on label "ходит в красивом костюме" at bounding box center [347, 214] width 435 height 23
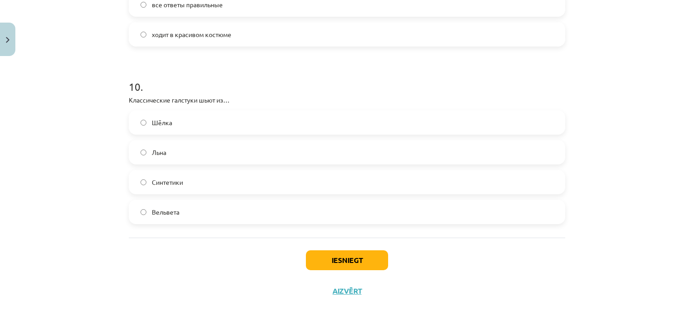
scroll to position [1715, 0]
click at [259, 130] on label "Шёлка" at bounding box center [347, 121] width 435 height 23
click at [333, 265] on button "Iesniegt" at bounding box center [347, 259] width 82 height 20
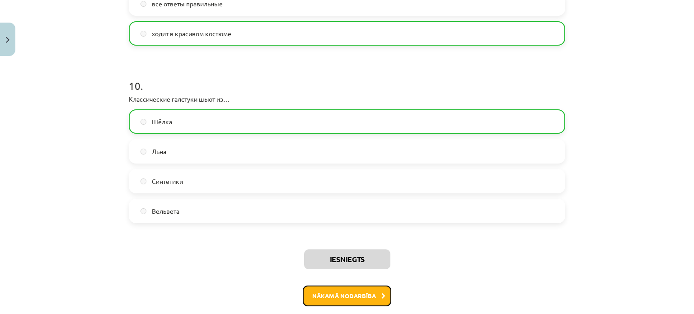
click at [338, 291] on button "Nākamā nodarbība" at bounding box center [347, 296] width 89 height 21
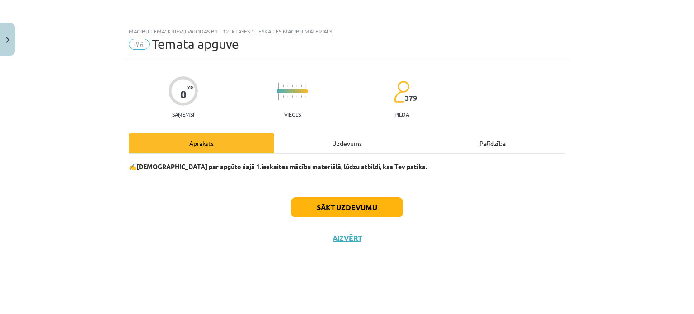
click at [338, 139] on div "Uzdevums" at bounding box center [347, 143] width 146 height 20
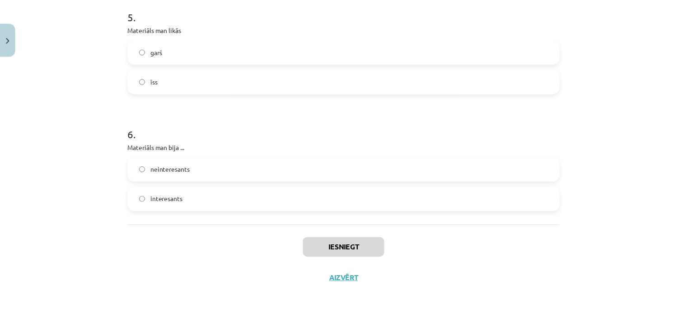
scroll to position [798, 0]
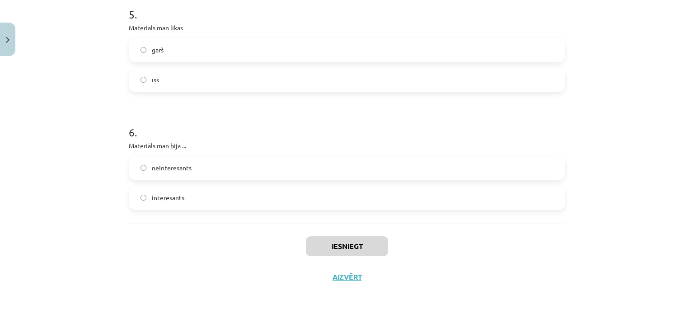
click at [290, 175] on label "neinteresants" at bounding box center [347, 168] width 435 height 23
click at [321, 242] on button "Iesniegt" at bounding box center [347, 246] width 82 height 20
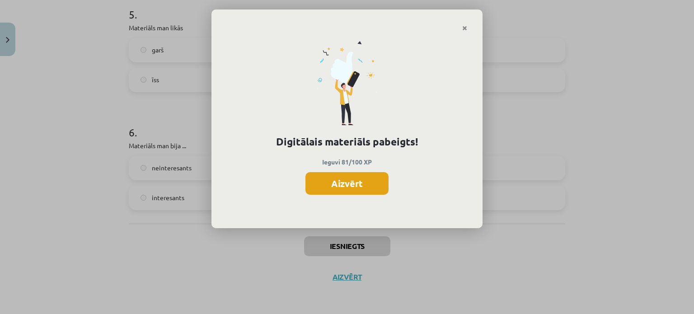
click at [339, 183] on button "Aizvērt" at bounding box center [346, 183] width 83 height 23
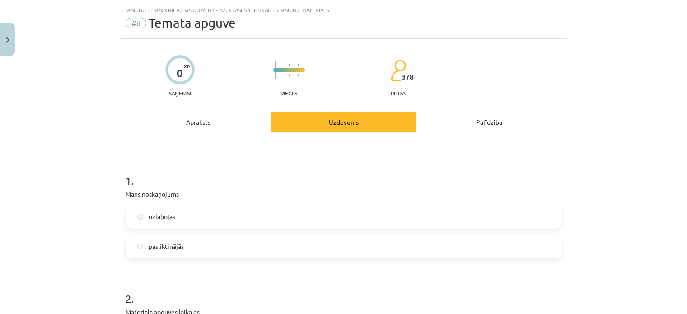
scroll to position [0, 0]
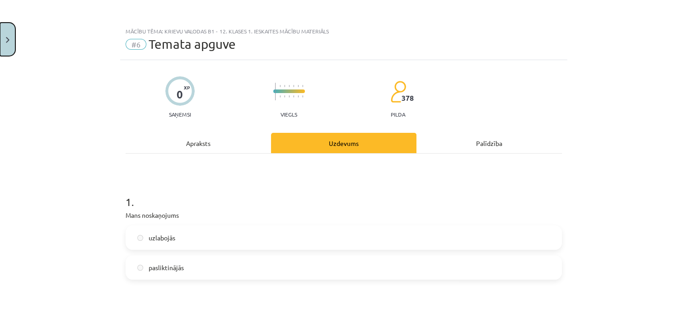
click at [0, 39] on button "Close" at bounding box center [7, 39] width 15 height 33
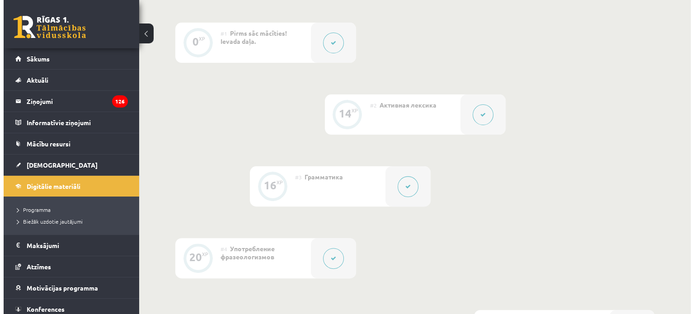
scroll to position [253, 0]
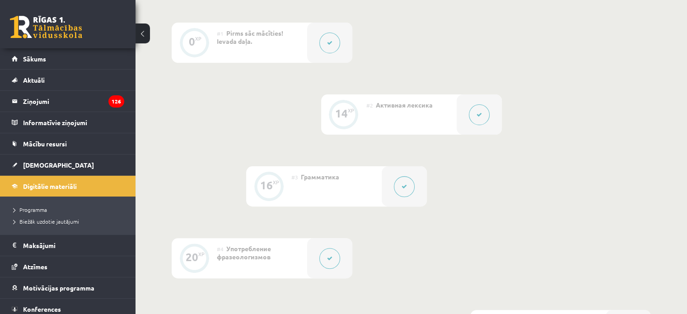
click at [475, 119] on button at bounding box center [479, 114] width 21 height 21
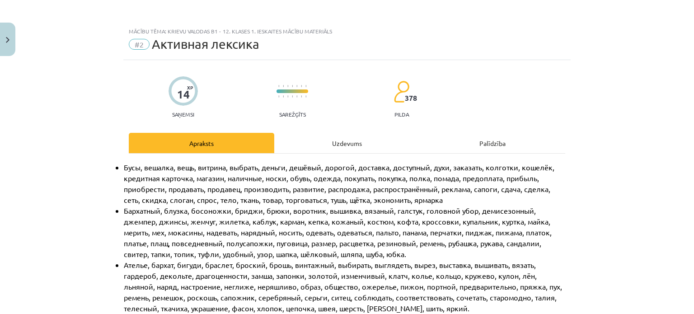
click at [357, 150] on div "Uzdevums" at bounding box center [347, 143] width 146 height 20
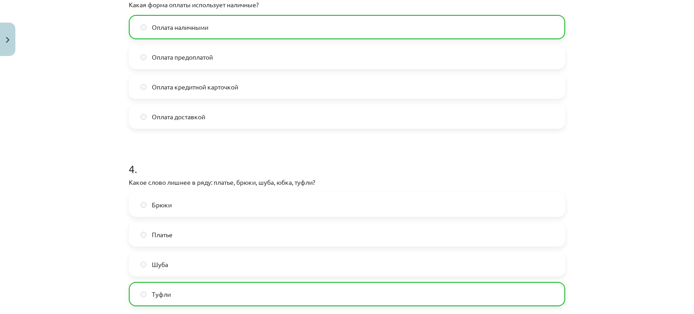
scroll to position [691, 0]
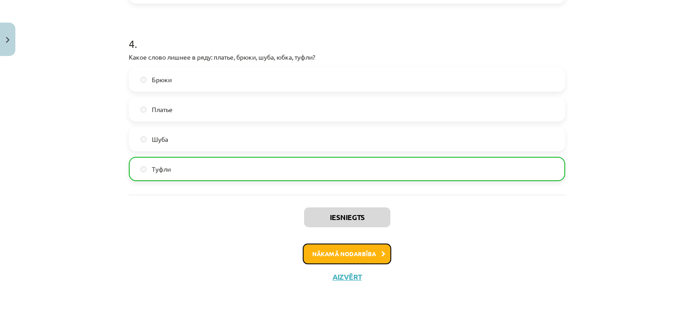
click at [362, 255] on button "Nākamā nodarbība" at bounding box center [347, 254] width 89 height 21
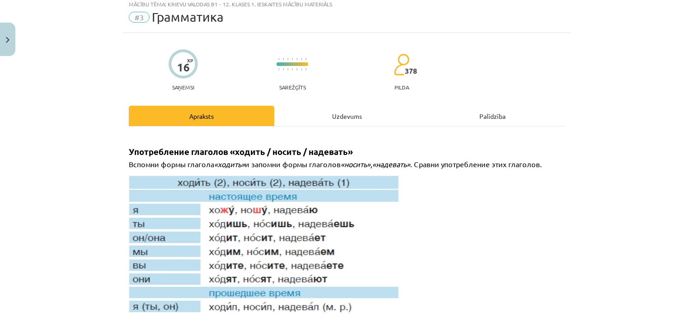
scroll to position [23, 0]
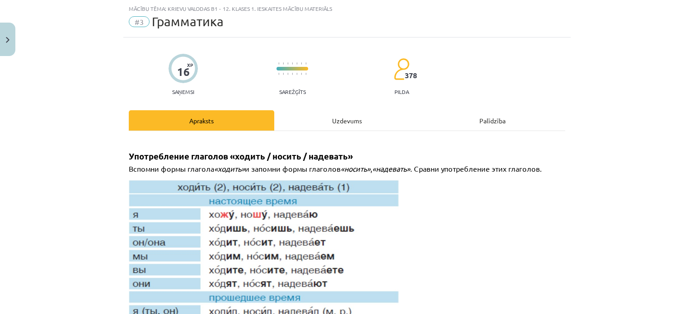
click at [340, 113] on div "Uzdevums" at bounding box center [347, 120] width 146 height 20
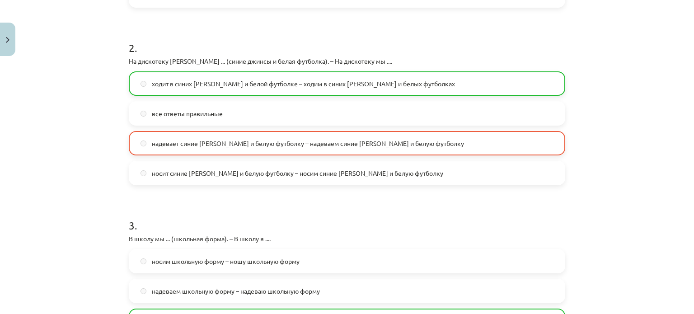
scroll to position [706, 0]
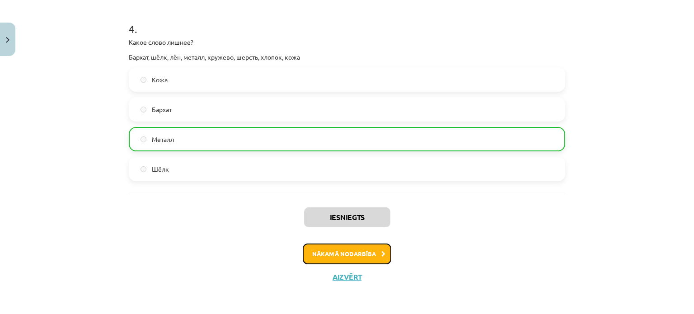
click at [320, 251] on button "Nākamā nodarbība" at bounding box center [347, 254] width 89 height 21
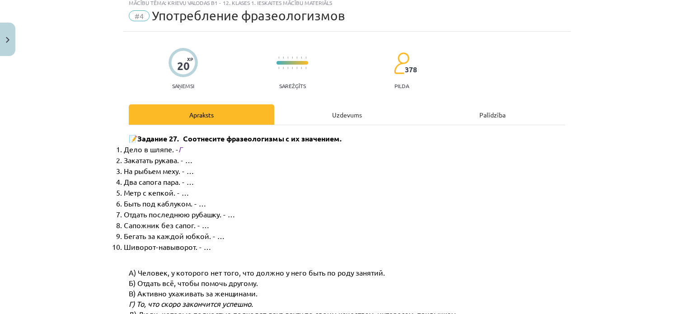
scroll to position [23, 0]
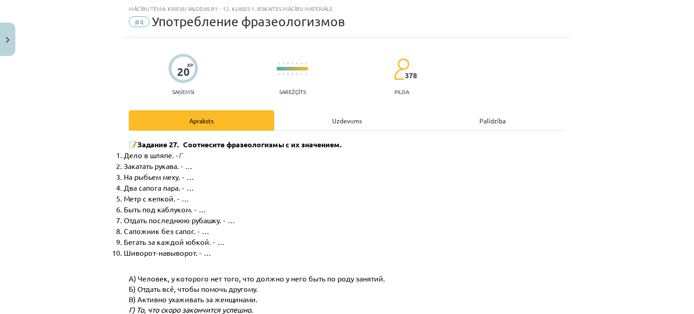
click at [345, 113] on div "Uzdevums" at bounding box center [347, 120] width 146 height 20
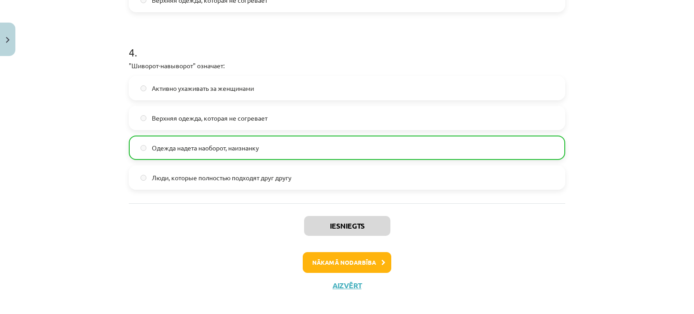
scroll to position [691, 0]
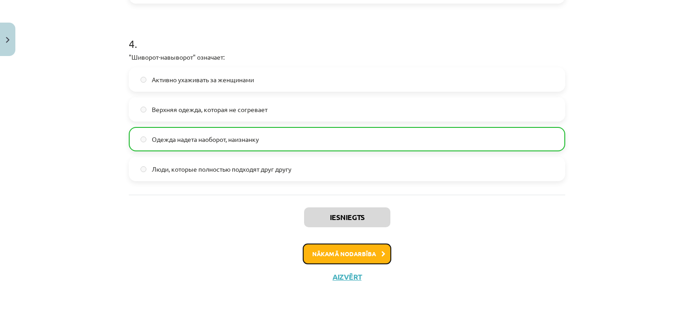
click at [336, 249] on button "Nākamā nodarbība" at bounding box center [347, 254] width 89 height 21
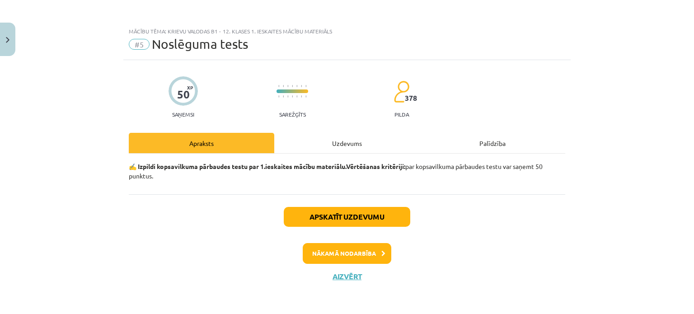
click at [347, 150] on div "Uzdevums" at bounding box center [347, 143] width 146 height 20
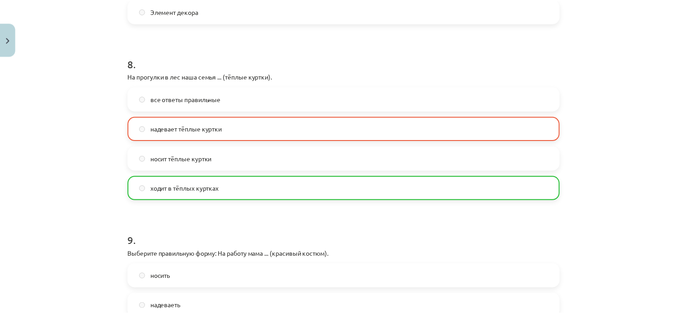
scroll to position [1360, 0]
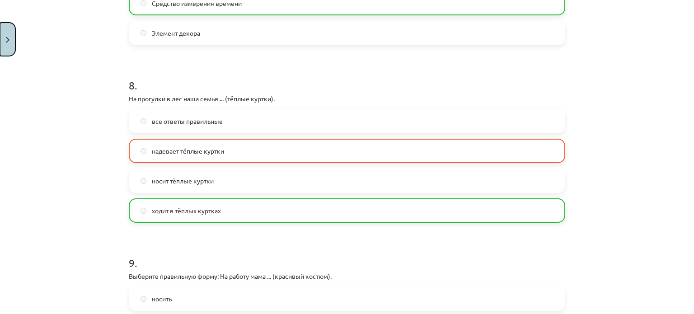
click at [9, 38] on img "Close" at bounding box center [8, 40] width 4 height 6
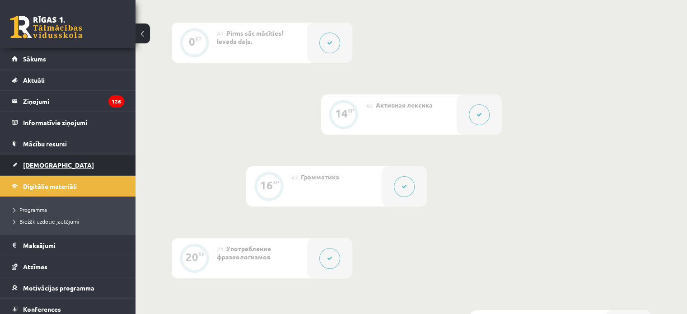
click at [42, 160] on link "[DEMOGRAPHIC_DATA]" at bounding box center [68, 165] width 113 height 21
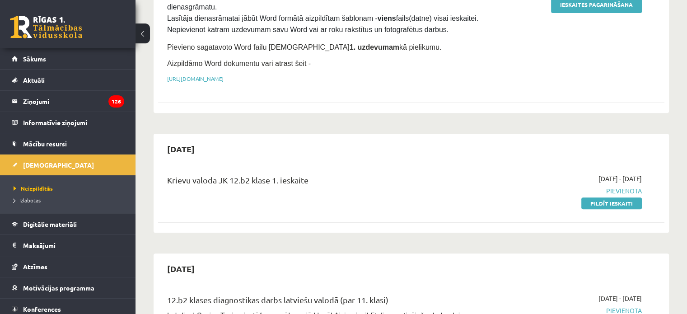
scroll to position [336, 0]
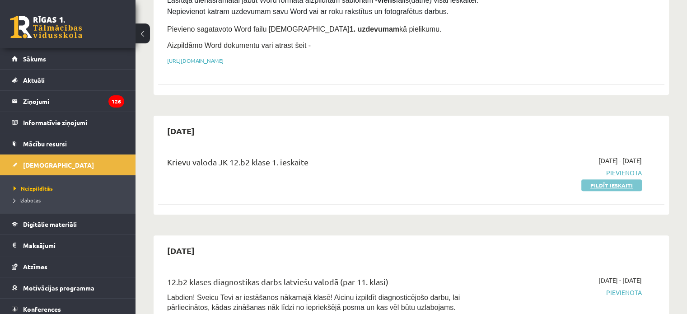
click at [604, 179] on link "Pildīt ieskaiti" at bounding box center [612, 185] width 61 height 12
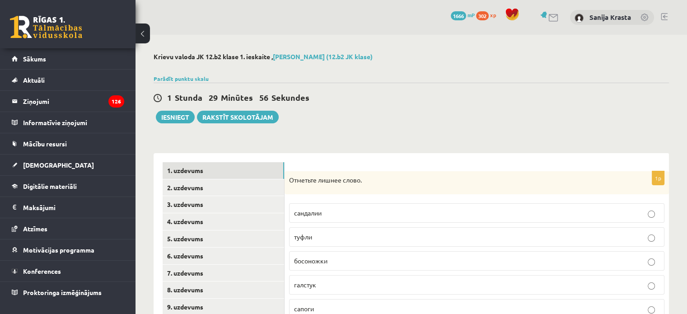
scroll to position [81, 0]
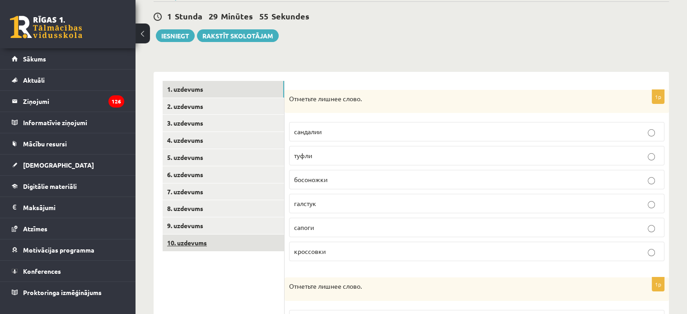
click at [188, 241] on link "10. uzdevums" at bounding box center [224, 243] width 122 height 17
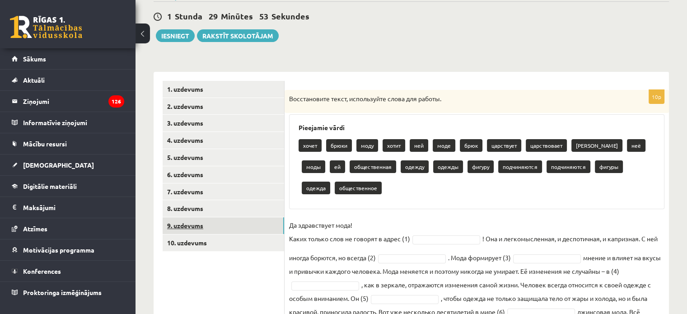
click at [179, 229] on link "9. uzdevums" at bounding box center [224, 225] width 122 height 17
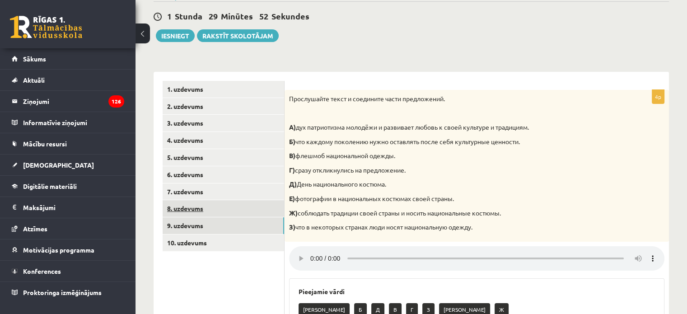
click at [183, 205] on link "8. uzdevums" at bounding box center [224, 208] width 122 height 17
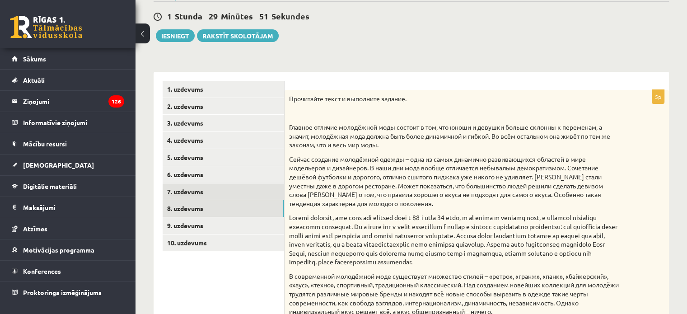
click at [187, 187] on link "7. uzdevums" at bounding box center [224, 191] width 122 height 17
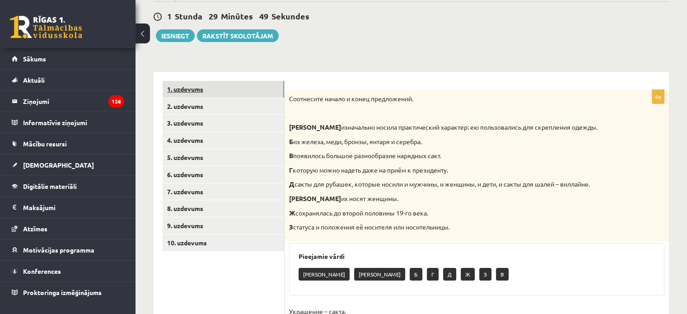
click at [191, 92] on link "1. uzdevums" at bounding box center [224, 89] width 122 height 17
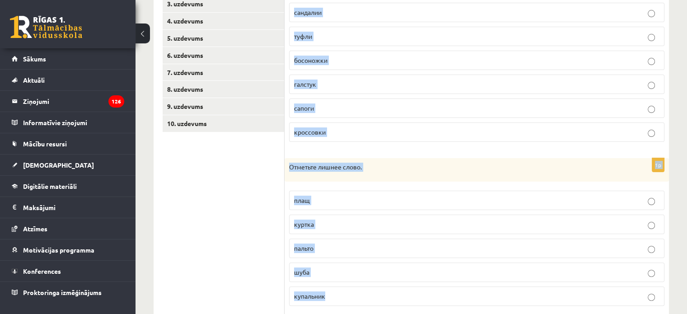
scroll to position [388, 0]
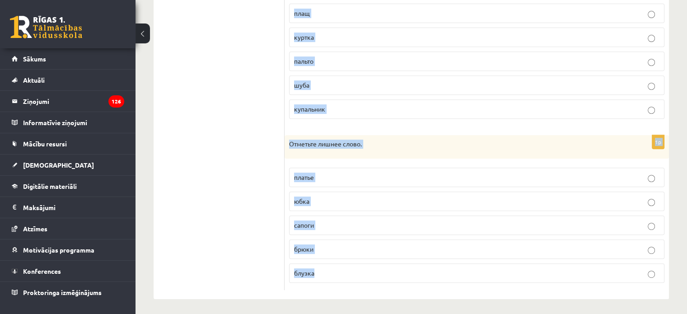
drag, startPoint x: 289, startPoint y: 100, endPoint x: 366, endPoint y: 270, distance: 186.7
click at [366, 270] on form "1p Отметьте лишнее слово. сандалии туфли босоножки галстук сапоги кроссовки 1p …" at bounding box center [477, 33] width 366 height 516
copy form "Отметьте лишнее слово. сандалии туфли босоножки галстук сапоги кроссовки 1p Отм…"
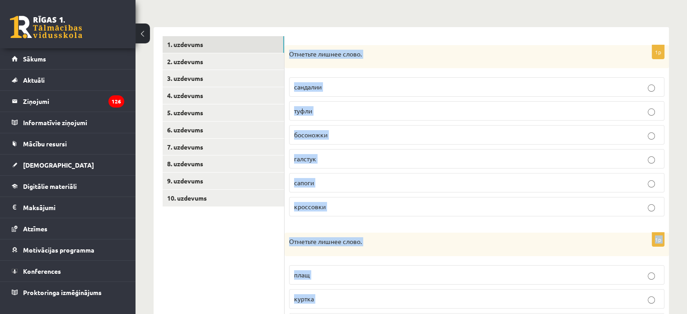
scroll to position [127, 0]
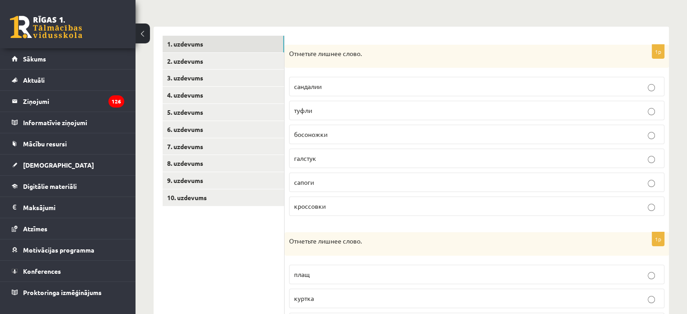
click at [223, 254] on ul "1. uzdevums 2. uzdevums 3. uzdevums 4. uzdevums 5. uzdevums 6. uzdevums 7. uzde…" at bounding box center [224, 294] width 122 height 516
click at [336, 163] on label "галстук" at bounding box center [477, 158] width 376 height 19
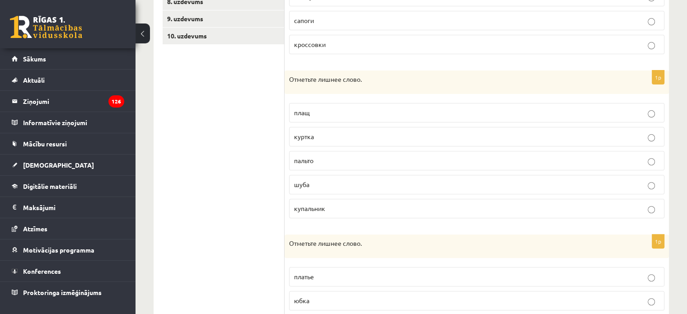
scroll to position [293, 0]
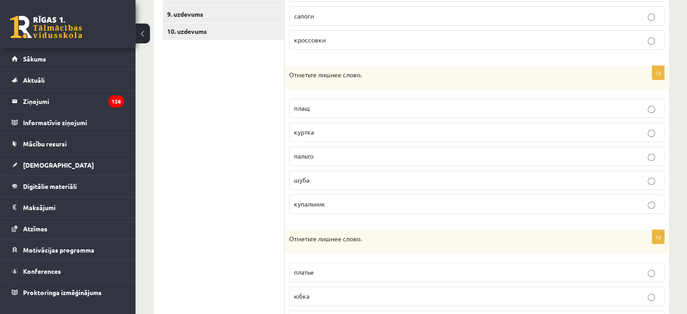
click at [354, 207] on label "купальник" at bounding box center [477, 203] width 376 height 19
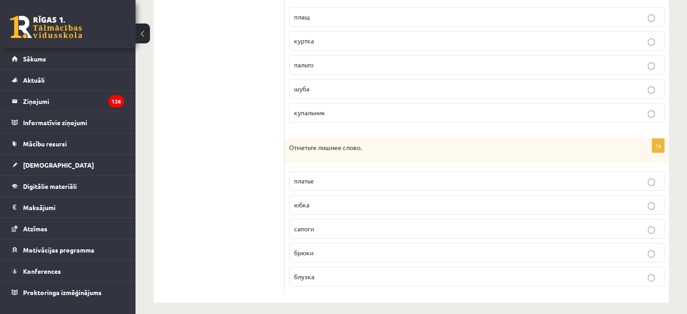
scroll to position [388, 0]
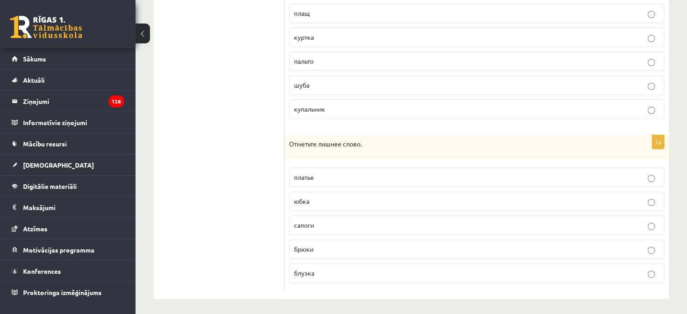
click at [334, 229] on label "сапоги" at bounding box center [477, 225] width 376 height 19
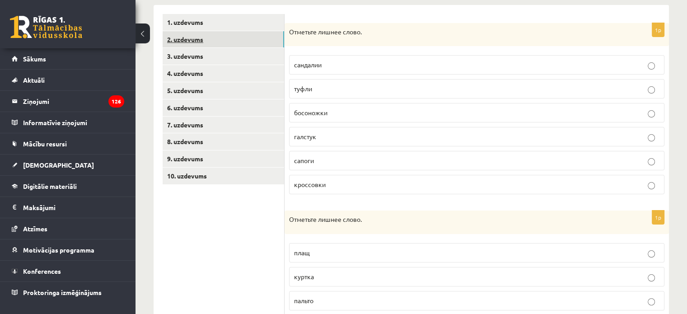
click at [215, 39] on link "2. uzdevums" at bounding box center [224, 39] width 122 height 17
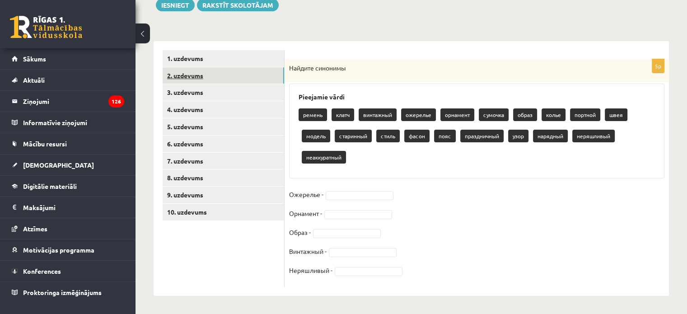
scroll to position [112, 0]
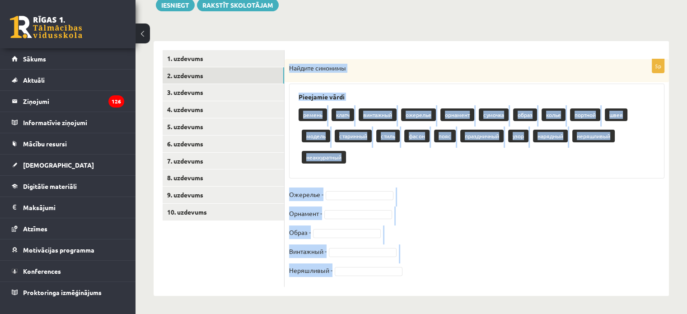
drag, startPoint x: 287, startPoint y: 65, endPoint x: 421, endPoint y: 270, distance: 244.5
click at [421, 270] on div "5p Найдите синонимы Pieejamie vārdi ремень клатч винтажный ожерелье орнамент су…" at bounding box center [477, 173] width 385 height 228
copy div "Найдите синонимы Pieejamie vārdi ремень клатч винтажный ожерелье орнамент сумоч…"
click at [355, 186] on div "5p Найдите синонимы Pieejamie vārdi ремень клатч винтажный ожерелье орнамент су…" at bounding box center [477, 173] width 385 height 228
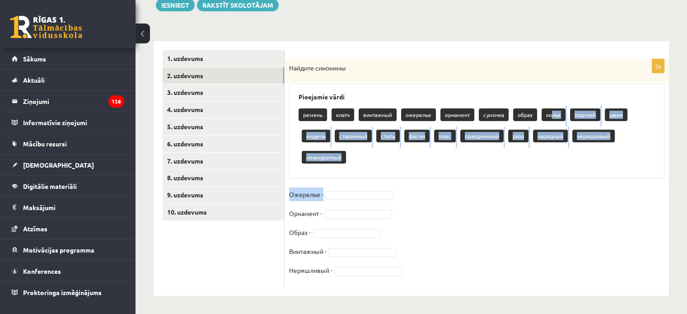
drag, startPoint x: 553, startPoint y: 113, endPoint x: 381, endPoint y: 202, distance: 192.8
click at [381, 202] on div "5p Найдите синонимы Pieejamie vārdi ремень клатч винтажный ожерелье орнамент су…" at bounding box center [477, 173] width 385 height 228
click at [370, 189] on fieldset "Ожерелье - Орнамент - Образ - Винтажный - Неряшливый -" at bounding box center [477, 235] width 376 height 95
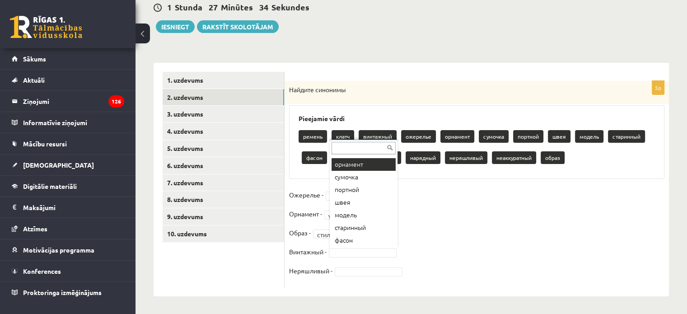
scroll to position [65, 0]
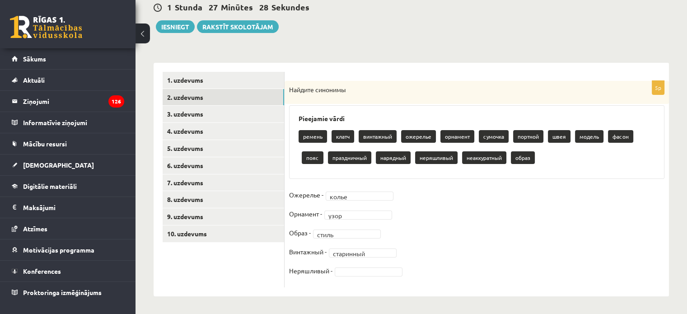
click at [372, 276] on fieldset "Ожерелье - колье ***** Орнамент - узор **** Образ - стиль ***** Винтажный - ста…" at bounding box center [477, 235] width 376 height 95
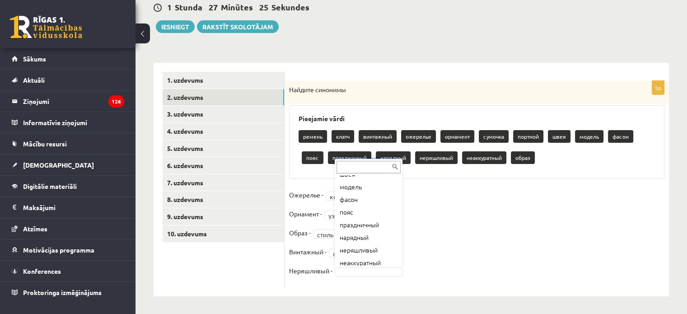
scroll to position [125, 0]
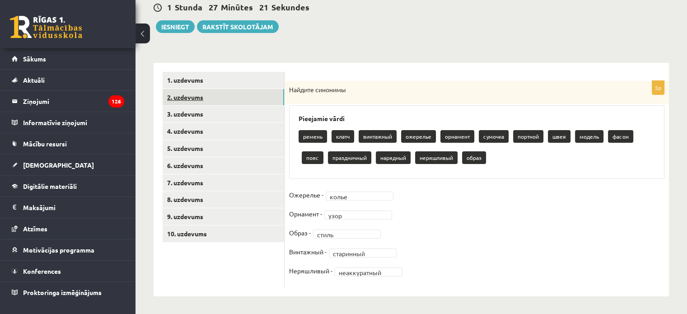
click at [195, 102] on link "2. uzdevums" at bounding box center [224, 97] width 122 height 17
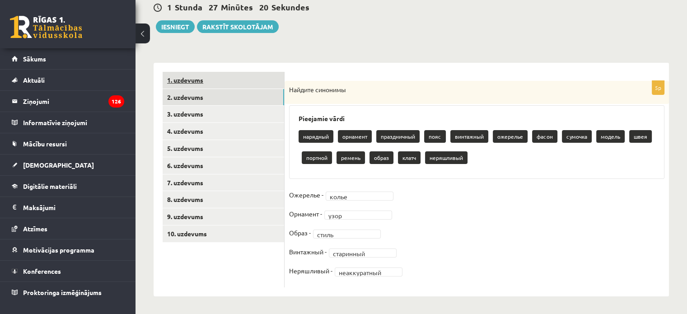
click at [195, 83] on link "1. uzdevums" at bounding box center [224, 80] width 122 height 17
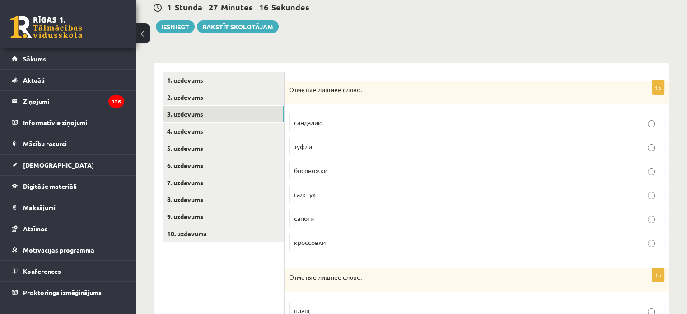
click at [188, 113] on link "3. uzdevums" at bounding box center [224, 114] width 122 height 17
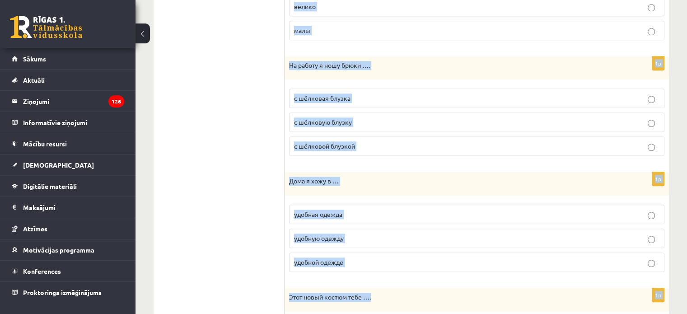
scroll to position [1029, 0]
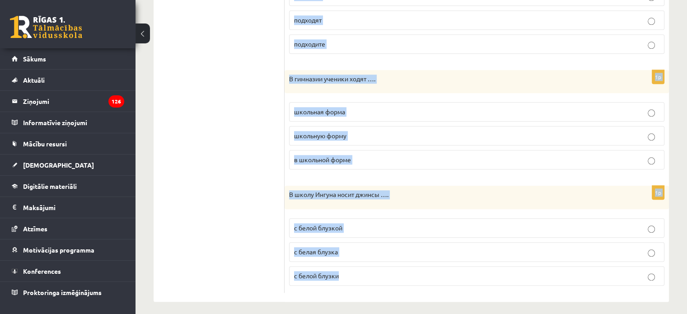
drag, startPoint x: 287, startPoint y: 88, endPoint x: 368, endPoint y: 265, distance: 194.6
copy form "На тренировку я хожу в … спортивный костюме спортивную костюму спортивном костю…"
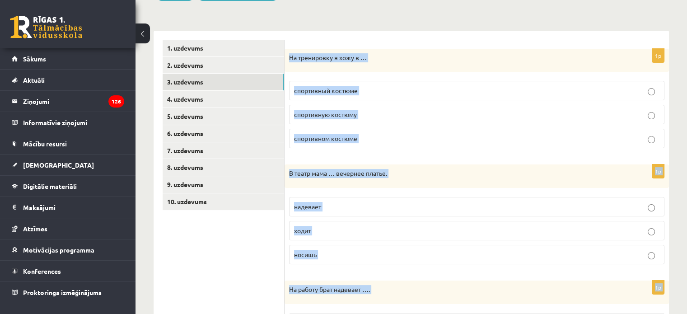
scroll to position [123, 0]
click at [353, 64] on div "На тренировку я хожу в …" at bounding box center [477, 59] width 385 height 23
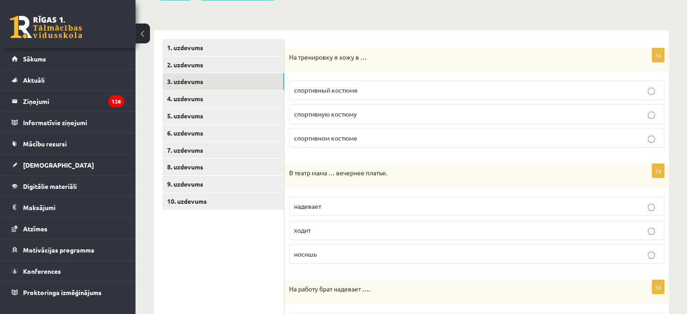
click at [389, 132] on label "спортивном костюме" at bounding box center [477, 137] width 376 height 19
click at [337, 211] on label "надевает" at bounding box center [477, 206] width 376 height 19
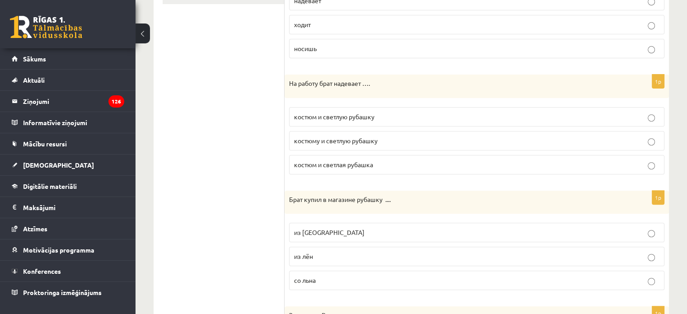
scroll to position [329, 0]
click at [342, 112] on span "костюм и светлую рубашку" at bounding box center [334, 116] width 80 height 8
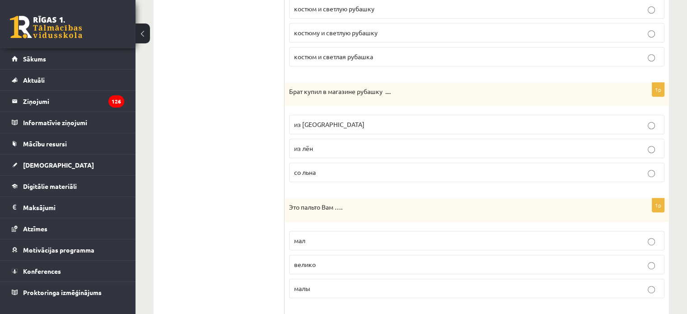
scroll to position [452, 0]
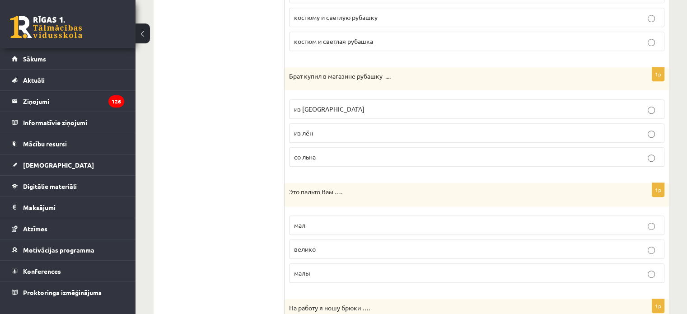
click at [352, 108] on p "из льна" at bounding box center [477, 108] width 366 height 9
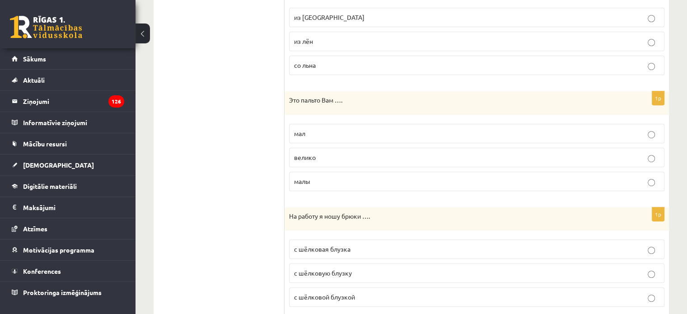
scroll to position [544, 0]
click at [345, 156] on p "велико" at bounding box center [477, 156] width 366 height 9
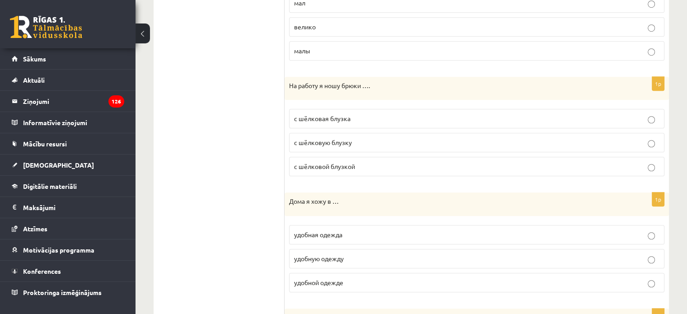
scroll to position [695, 0]
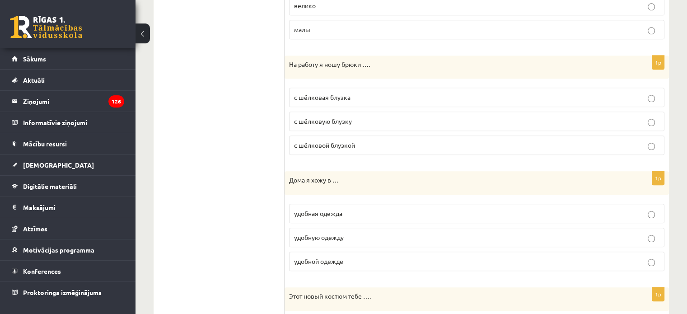
click at [369, 147] on label "с шёлковой блузкой" at bounding box center [477, 145] width 376 height 19
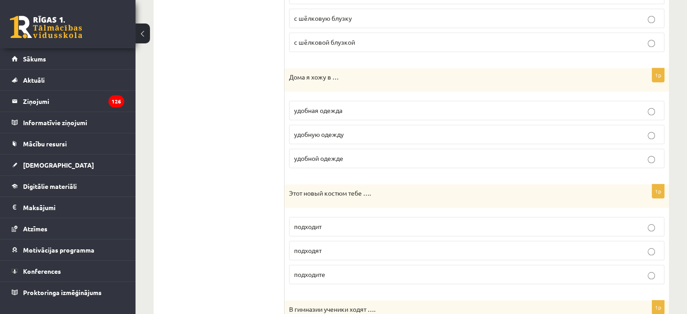
scroll to position [799, 0]
click at [361, 153] on p "удобной одежде" at bounding box center [477, 157] width 366 height 9
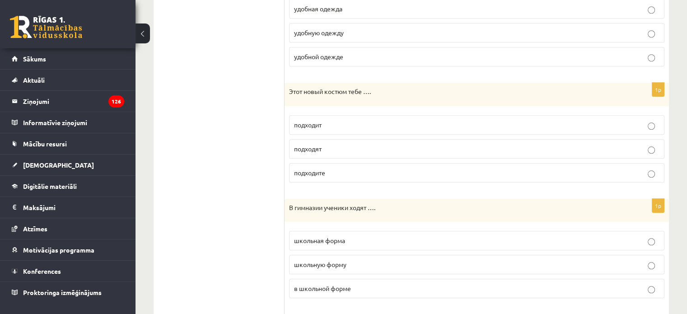
scroll to position [900, 0]
click at [362, 115] on label "подходит" at bounding box center [477, 124] width 376 height 19
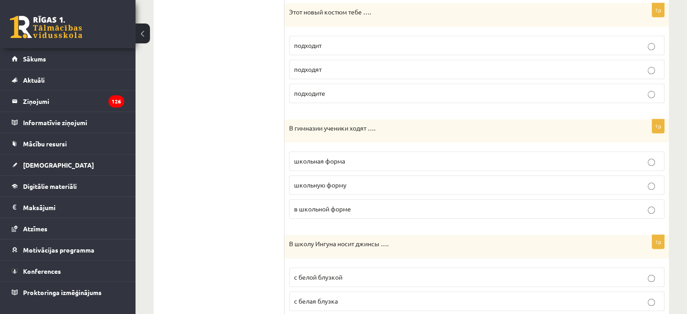
scroll to position [992, 0]
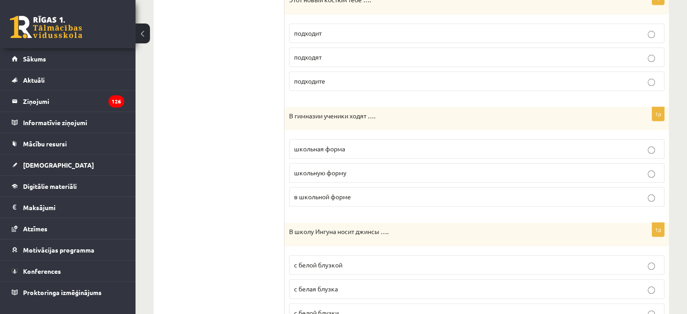
click at [359, 192] on p "в школьной форме" at bounding box center [477, 196] width 366 height 9
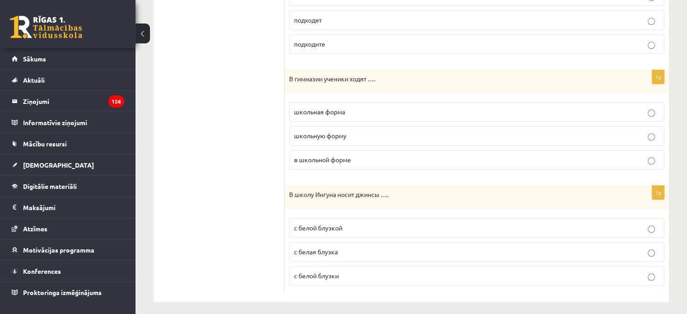
click at [302, 224] on span "с белой блузкой" at bounding box center [318, 228] width 48 height 8
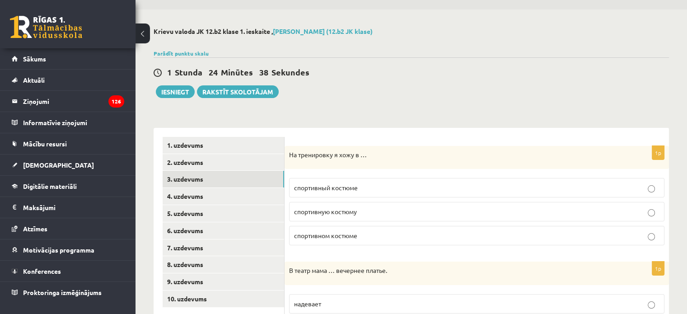
scroll to position [0, 0]
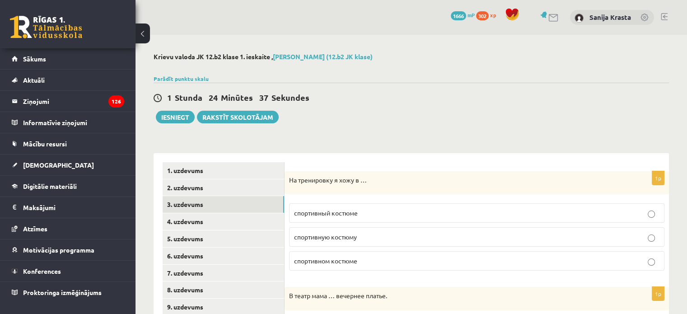
click at [146, 33] on button at bounding box center [143, 33] width 14 height 20
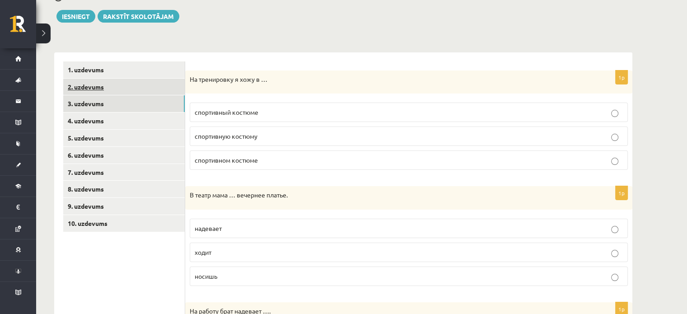
scroll to position [101, 0]
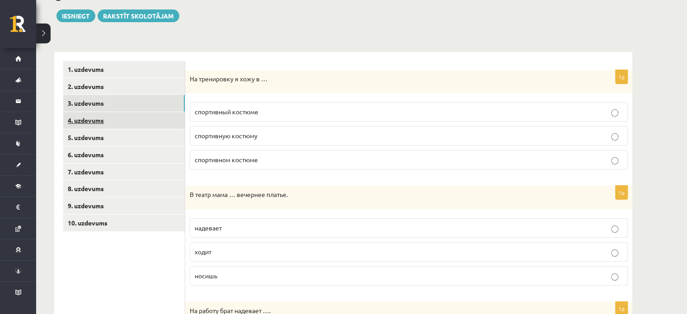
click at [94, 120] on link "4. uzdevums" at bounding box center [124, 120] width 122 height 17
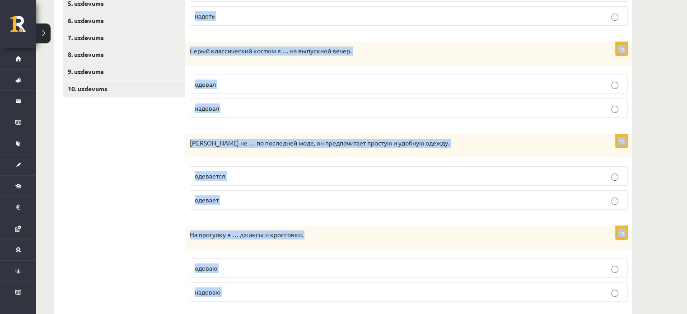
scroll to position [348, 0]
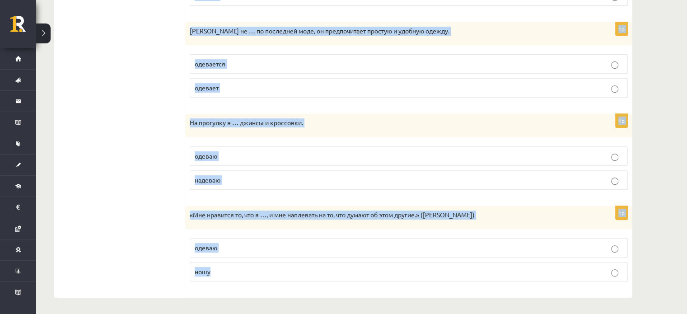
drag, startPoint x: 193, startPoint y: 65, endPoint x: 276, endPoint y: 267, distance: 218.6
click at [276, 267] on div "Выберите правильный глагол 1p У меня в шкафу много одежды, но … нечего! одеть н…" at bounding box center [408, 52] width 447 height 493
copy form "Выберите правильный глагол 1p У меня в шкафу много одежды, но … нечего! одеть н…"
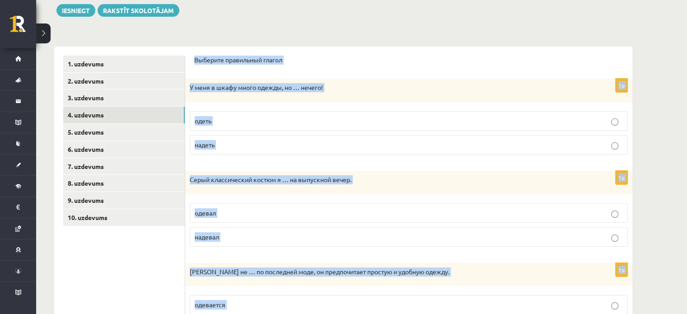
scroll to position [107, 0]
click at [283, 155] on fieldset "одеть надеть" at bounding box center [409, 131] width 438 height 51
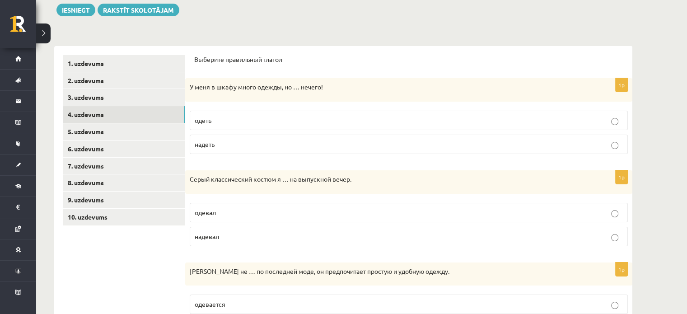
click at [432, 136] on label "надеть" at bounding box center [409, 144] width 438 height 19
click at [281, 236] on p "надевал" at bounding box center [409, 236] width 428 height 9
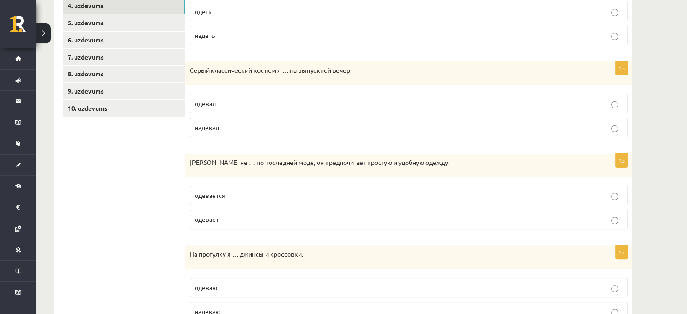
scroll to position [219, 0]
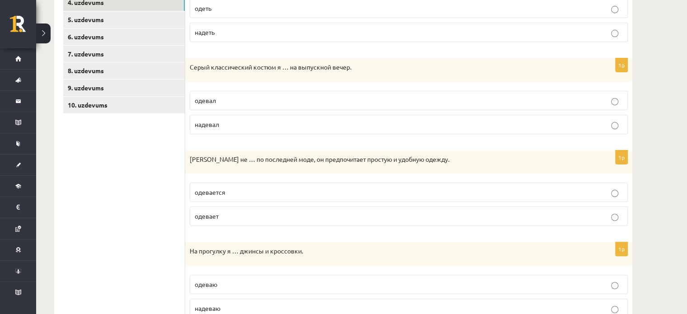
click at [284, 188] on p "одевается" at bounding box center [409, 192] width 428 height 9
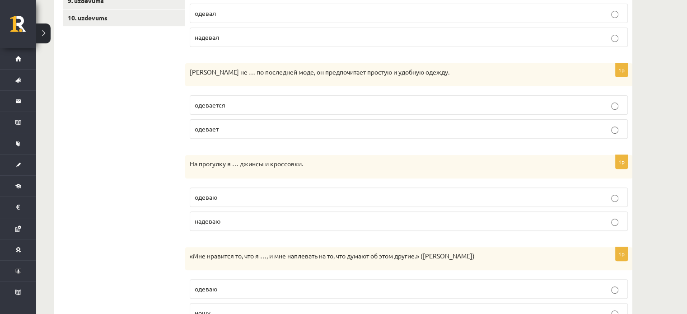
scroll to position [324, 0]
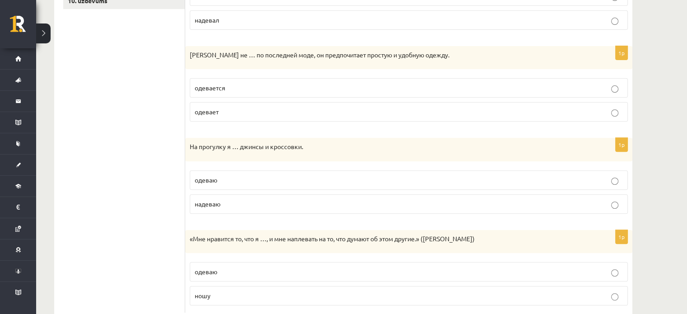
click at [281, 208] on label "надеваю" at bounding box center [409, 203] width 438 height 19
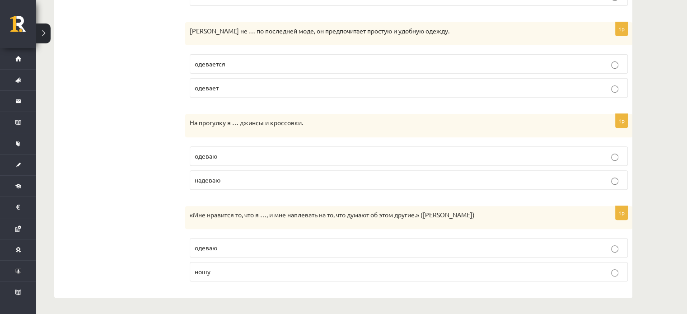
scroll to position [347, 0]
click at [264, 275] on label "ношу" at bounding box center [409, 272] width 438 height 19
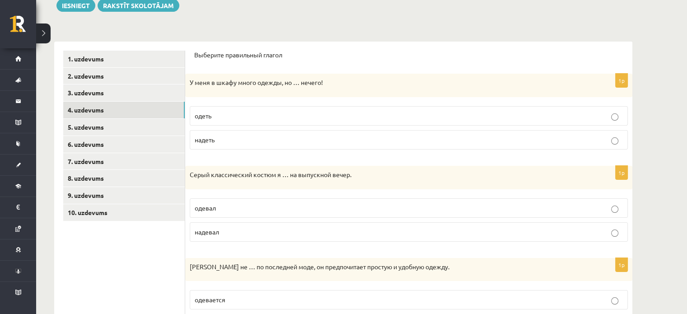
scroll to position [116, 0]
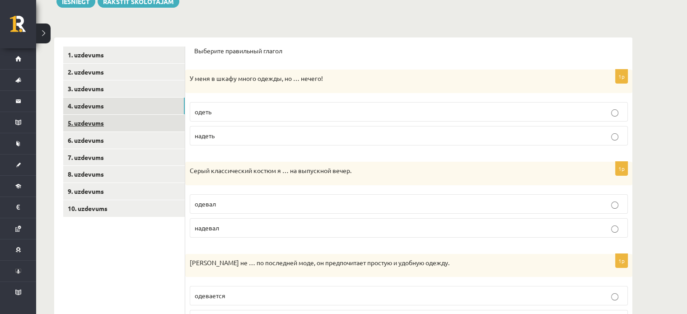
click at [111, 122] on link "5. uzdevums" at bounding box center [124, 123] width 122 height 17
click at [98, 122] on link "5. uzdevums" at bounding box center [124, 123] width 122 height 17
click at [96, 108] on link "4. uzdevums" at bounding box center [124, 106] width 122 height 17
click at [94, 122] on link "5. uzdevums" at bounding box center [124, 123] width 122 height 17
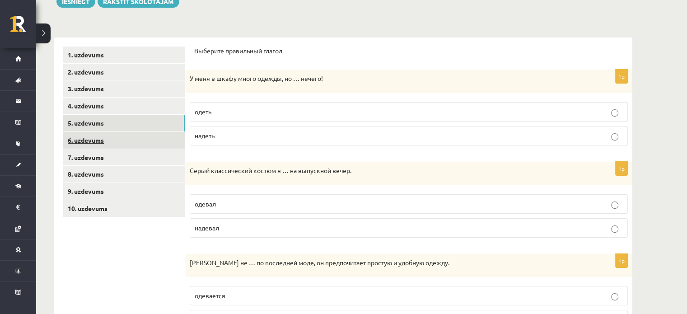
click at [95, 141] on link "6. uzdevums" at bounding box center [124, 140] width 122 height 17
click at [92, 125] on link "5. uzdevums" at bounding box center [124, 123] width 122 height 17
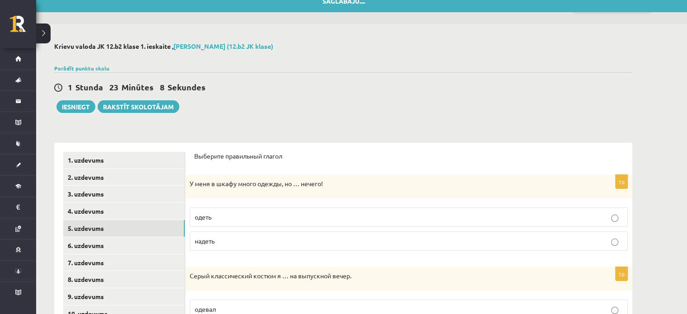
scroll to position [0, 0]
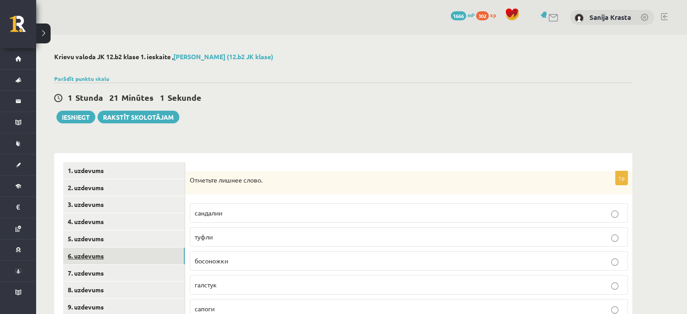
click at [101, 256] on link "6. uzdevums" at bounding box center [124, 256] width 122 height 17
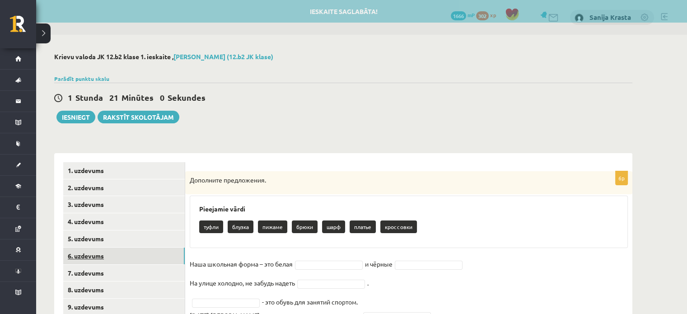
scroll to position [64, 0]
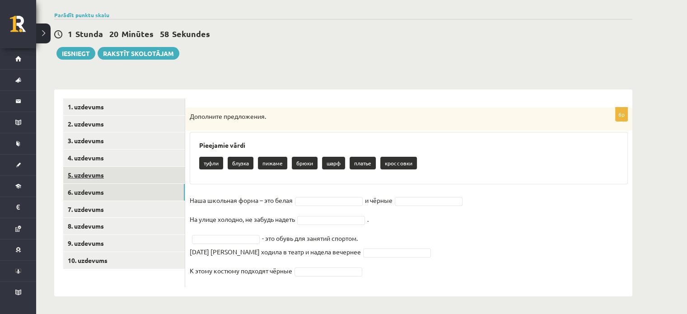
click at [101, 179] on link "5. uzdevums" at bounding box center [124, 175] width 122 height 17
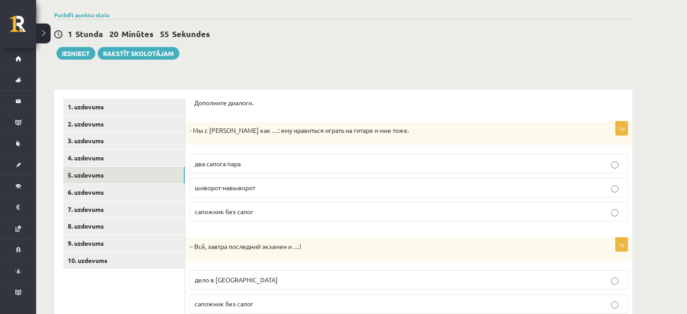
scroll to position [80, 0]
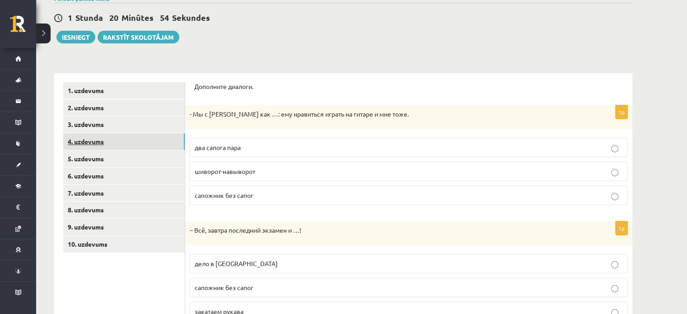
click at [89, 142] on link "4. uzdevums" at bounding box center [124, 141] width 122 height 17
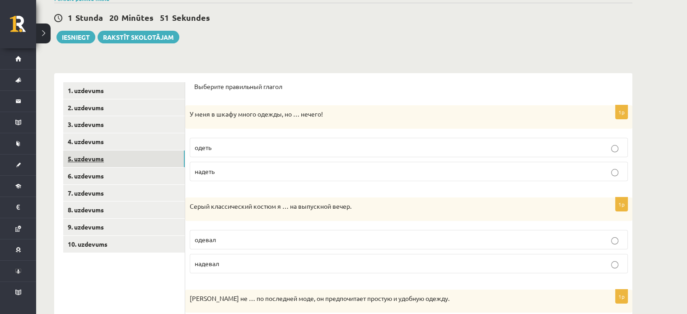
click at [89, 156] on link "5. uzdevums" at bounding box center [124, 158] width 122 height 17
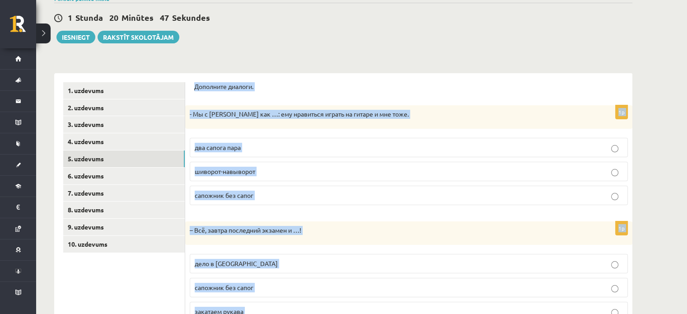
scroll to position [235, 0]
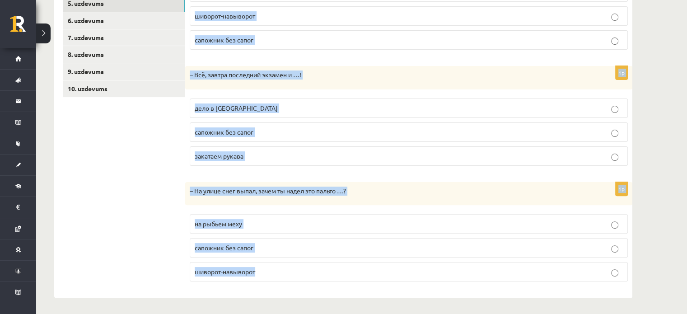
drag, startPoint x: 193, startPoint y: 85, endPoint x: 303, endPoint y: 270, distance: 215.1
click at [303, 270] on div "Дополните диалоги. 1p - Мы с [PERSON_NAME] как …: ему нравиться играть на гитар…" at bounding box center [408, 108] width 447 height 380
copy form "Дополните диалоги. 1p - Мы с [PERSON_NAME] как …: ему нравиться играть на гитар…"
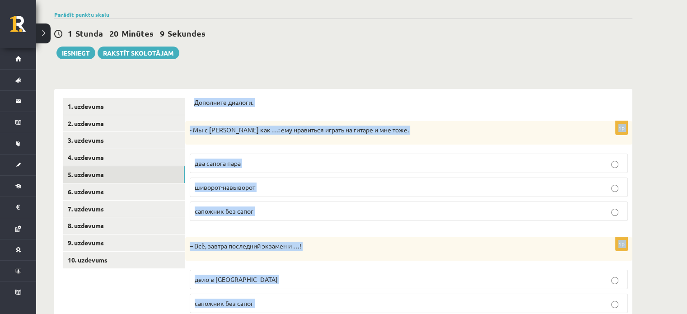
scroll to position [117, 0]
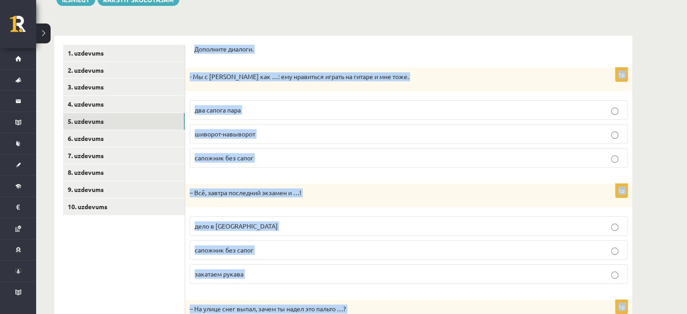
click at [275, 113] on p "два сапога пара" at bounding box center [409, 109] width 428 height 9
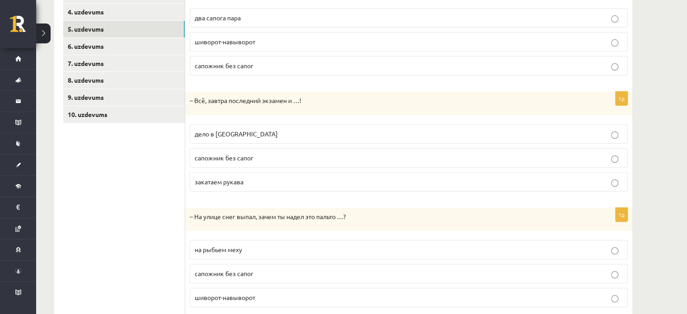
scroll to position [217, 0]
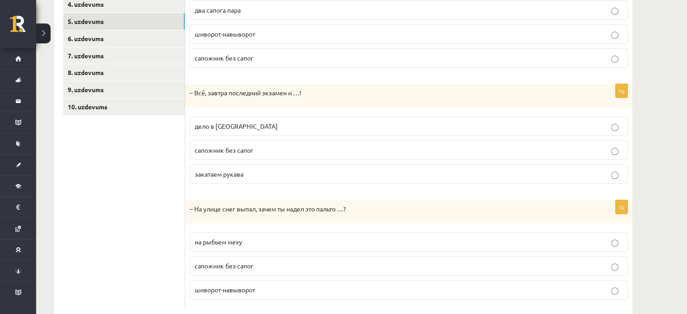
click at [302, 126] on p "дело в [GEOGRAPHIC_DATA]" at bounding box center [409, 126] width 428 height 9
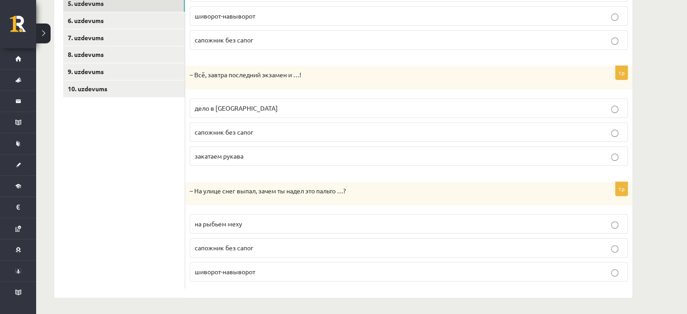
click at [320, 272] on p "шиворот-навыворот" at bounding box center [409, 271] width 428 height 9
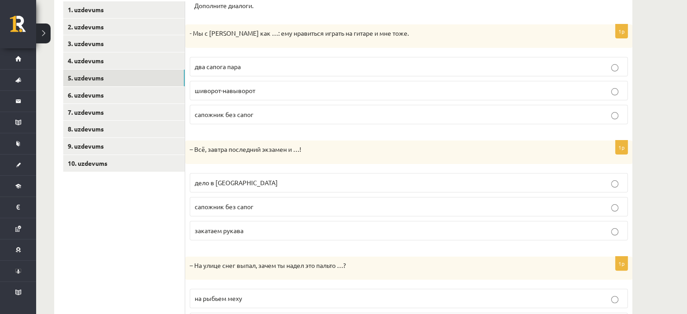
scroll to position [160, 0]
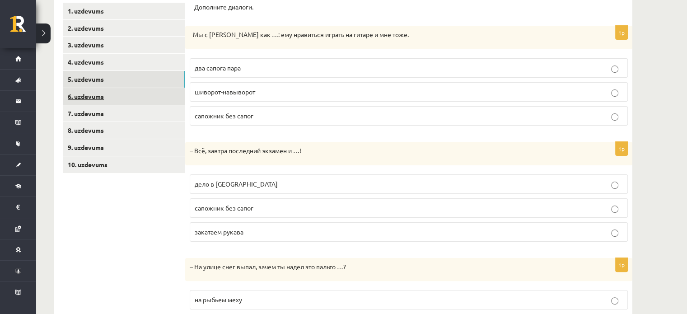
click at [108, 93] on link "6. uzdevums" at bounding box center [124, 96] width 122 height 17
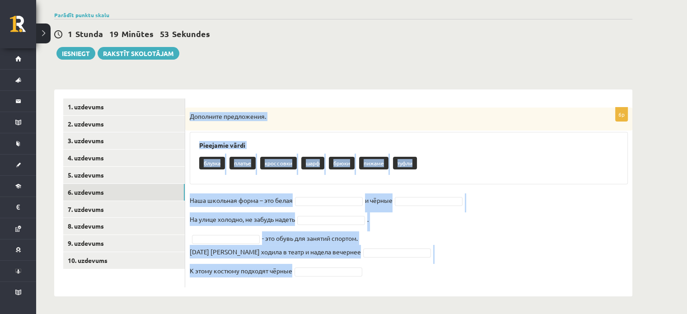
drag, startPoint x: 189, startPoint y: 116, endPoint x: 344, endPoint y: 296, distance: 237.7
click at [344, 296] on div "6p Дополните предложения. Pieejamie vārdi блузка платье кроссовки шарф брюки пи…" at bounding box center [408, 192] width 447 height 207
copy div "Дополните предложения. Pieejamie vārdi блузка платье кроссовки шарф брюки пижам…"
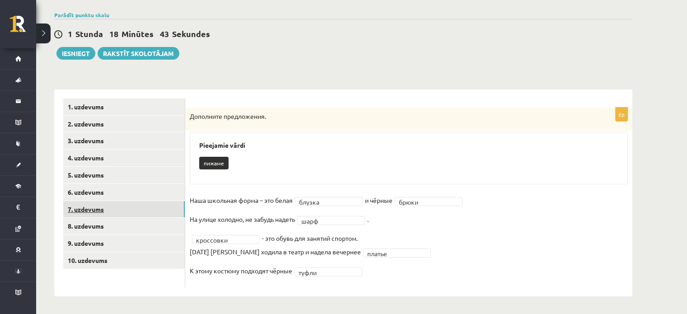
click at [94, 208] on link "7. uzdevums" at bounding box center [124, 209] width 122 height 17
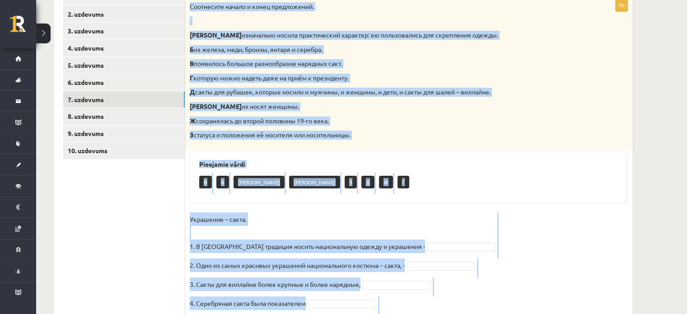
scroll to position [220, 0]
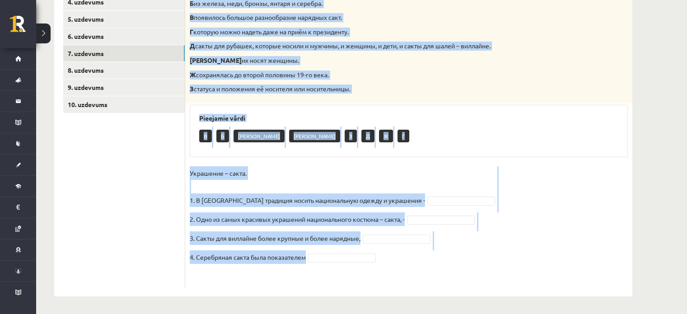
drag, startPoint x: 187, startPoint y: 113, endPoint x: 462, endPoint y: 260, distance: 312.1
click at [462, 260] on div "4p Соотнесите начало и конец предложений. А изначально носила практический хара…" at bounding box center [408, 120] width 447 height 336
copy div "Соотнесите начало и конец предложений. А изначально носила практический характе…"
click at [288, 178] on p "Украшение – сакта. 1. В Латвии традиция носить национальную одежду и украшения -" at bounding box center [307, 186] width 235 height 41
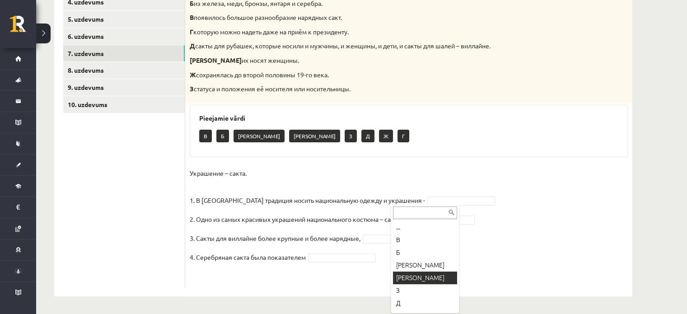
scroll to position [23, 0]
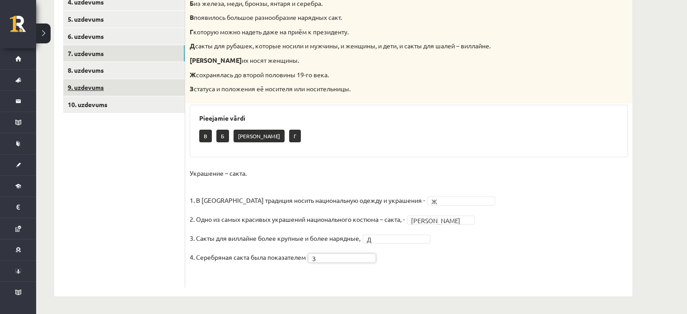
click at [103, 80] on link "9. uzdevums" at bounding box center [124, 87] width 122 height 17
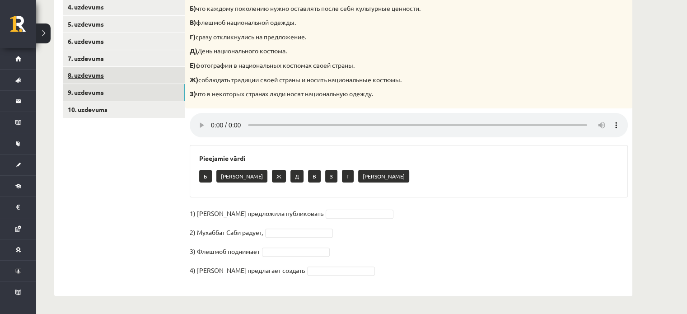
click at [92, 74] on link "8. uzdevums" at bounding box center [124, 75] width 122 height 17
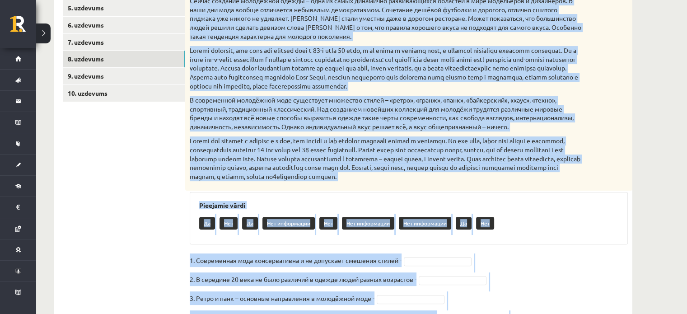
scroll to position [296, 0]
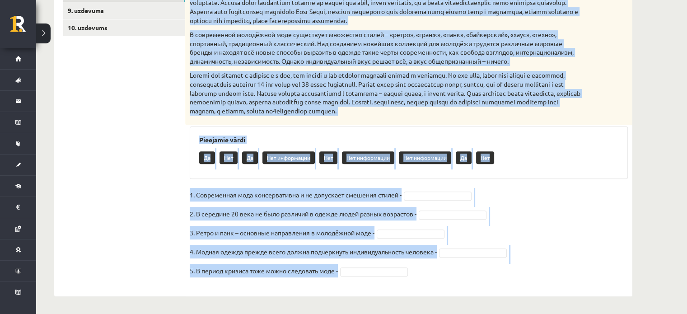
drag, startPoint x: 191, startPoint y: 108, endPoint x: 392, endPoint y: 283, distance: 266.8
click at [392, 283] on div "5p Прочитайте текст и выполните задание. Главное отличие молодёжной моды состои…" at bounding box center [408, 81] width 447 height 413
copy div "Прочитайте текст и выполните задание. Главное отличие молодёжной моды состоит в…"
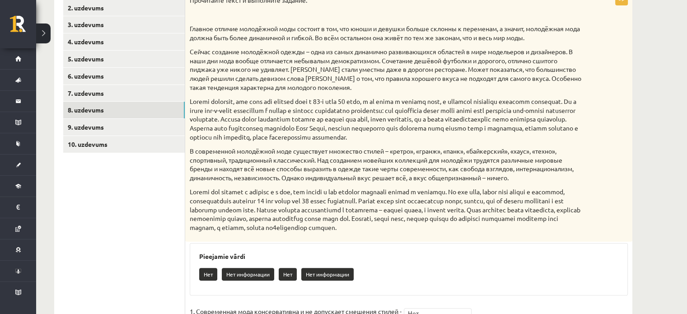
scroll to position [175, 0]
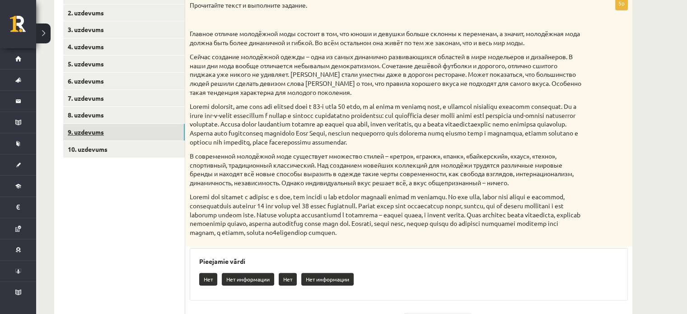
click at [92, 132] on link "9. uzdevums" at bounding box center [124, 132] width 122 height 17
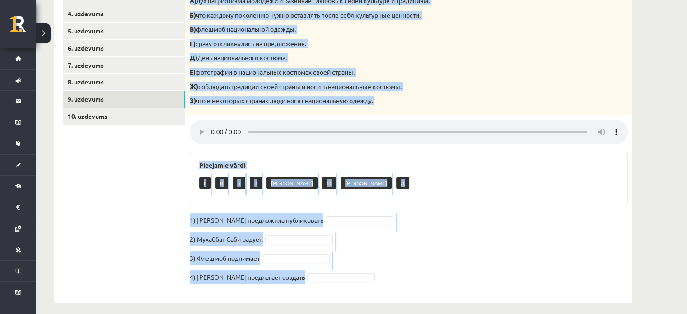
scroll to position [215, 0]
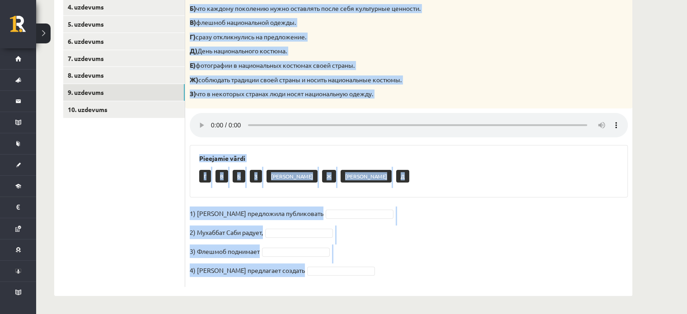
drag, startPoint x: 189, startPoint y: 68, endPoint x: 376, endPoint y: 283, distance: 284.5
click at [376, 283] on div "4p Прослушайте текст и соедините части предложений. А) дух патриотизма молодёжи…" at bounding box center [408, 122] width 447 height 330
copy div "Прослушайте текст и соедините части предложений. А) дух патриотизма молодёжи и …"
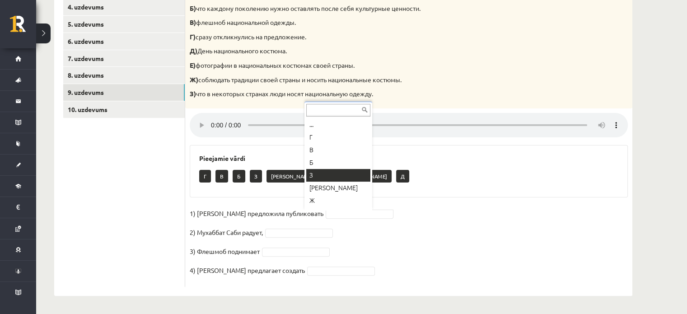
scroll to position [23, 0]
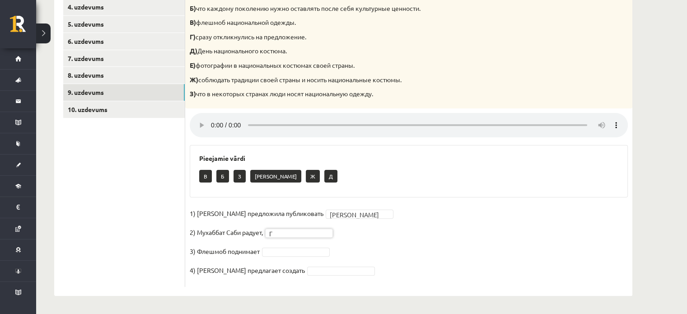
click at [276, 258] on fieldset "1) Девушка предложила публиковать Е * 2) Мухаббат Саби радует, Г * 3) Флешмоб п…" at bounding box center [409, 245] width 438 height 76
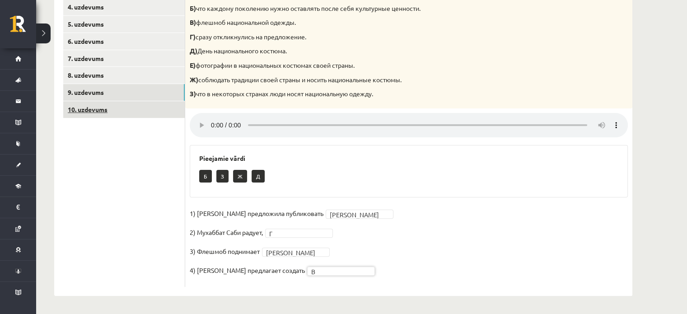
click at [105, 105] on link "10. uzdevums" at bounding box center [124, 109] width 122 height 17
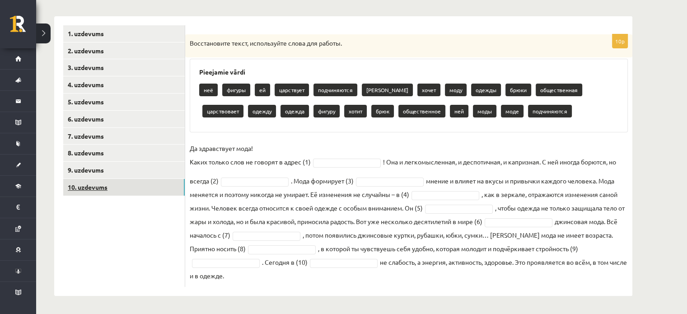
scroll to position [137, 0]
drag, startPoint x: 189, startPoint y: 42, endPoint x: 430, endPoint y: 275, distance: 335.3
click at [430, 275] on div "10p Восстановите текст, используйте слова для работы. Pieejamie vārdi неё фигур…" at bounding box center [408, 160] width 447 height 253
copy div "Восстановите текст, используйте слова для работы. Pieejamie vārdi неё фигуры ей…"
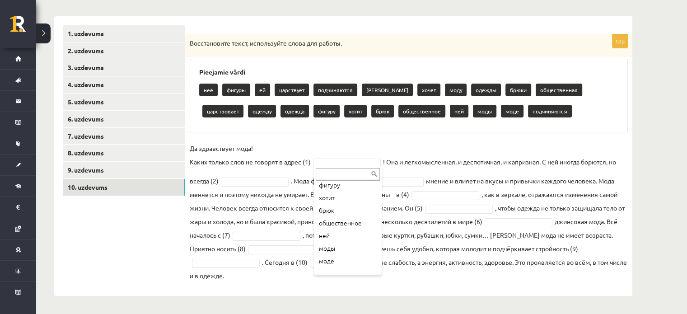
scroll to position [193, 0]
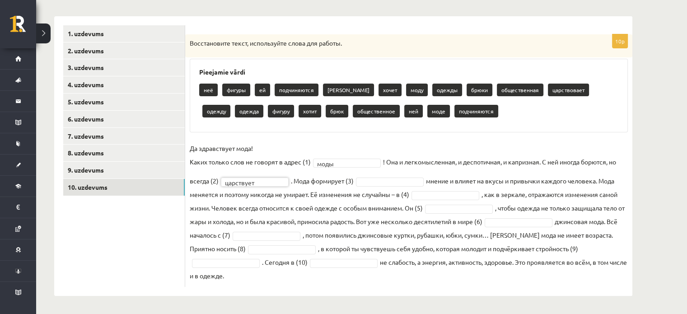
click at [399, 186] on fieldset "Да здравствует мода! Каких только слов не говорят в адрес (1) моды **** ! Она и…" at bounding box center [409, 211] width 438 height 141
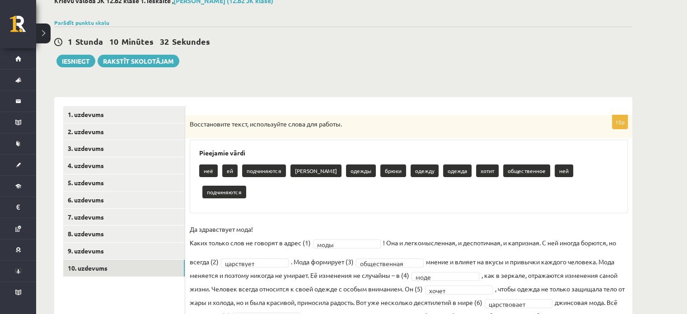
scroll to position [52, 0]
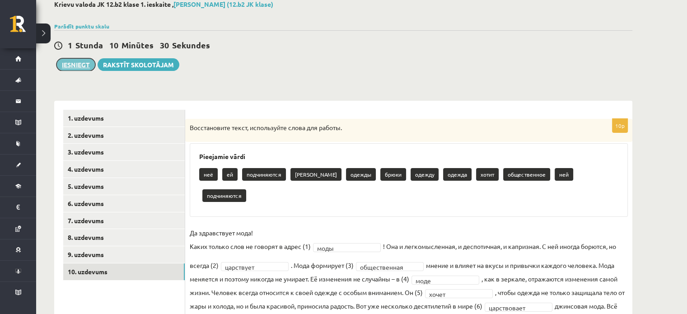
click at [82, 64] on button "Iesniegt" at bounding box center [75, 64] width 39 height 13
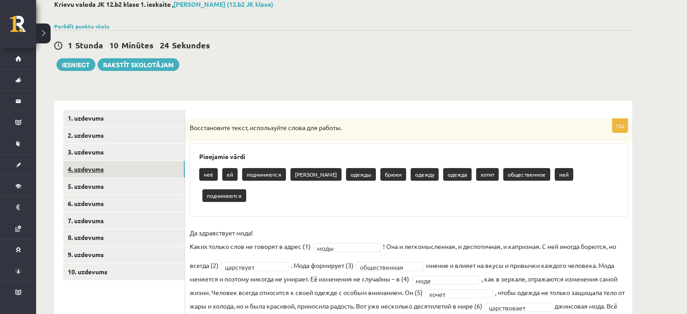
click at [90, 166] on link "4. uzdevums" at bounding box center [124, 169] width 122 height 17
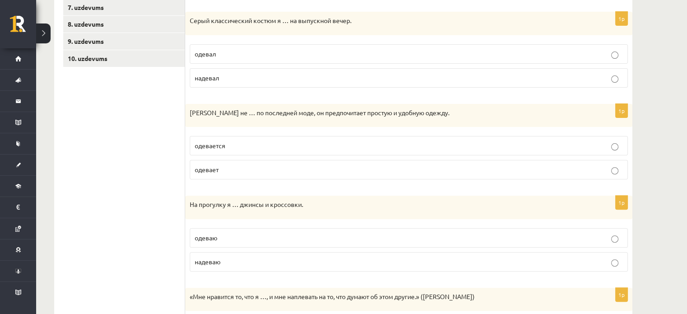
scroll to position [348, 0]
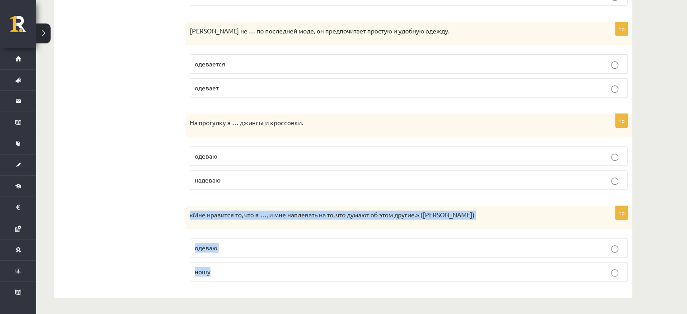
drag, startPoint x: 188, startPoint y: 213, endPoint x: 362, endPoint y: 305, distance: 197.3
click at [362, 305] on div "**********" at bounding box center [343, 1] width 615 height 629
copy div "«Мне нравится то, что я …, и мне наплевать на то, что думают об этом другие.» (…"
click at [254, 278] on label "ношу" at bounding box center [409, 271] width 438 height 19
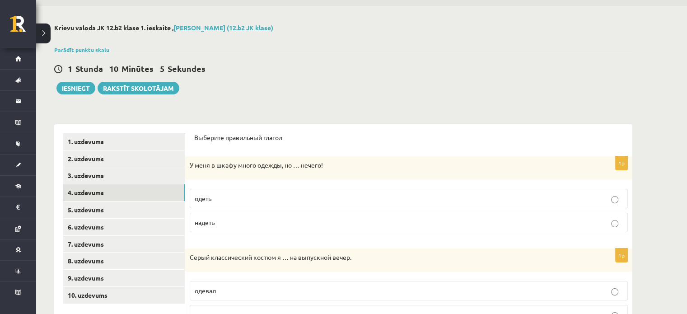
scroll to position [27, 0]
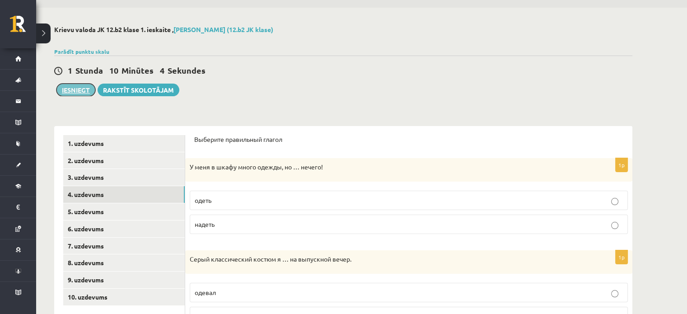
click at [83, 90] on button "Iesniegt" at bounding box center [75, 90] width 39 height 13
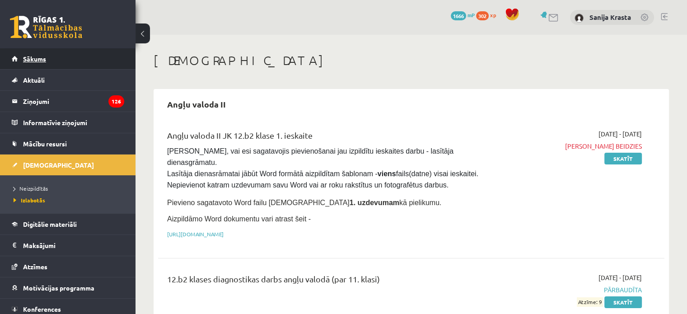
click at [35, 61] on span "Sākums" at bounding box center [34, 59] width 23 height 8
